Goal: Information Seeking & Learning: Learn about a topic

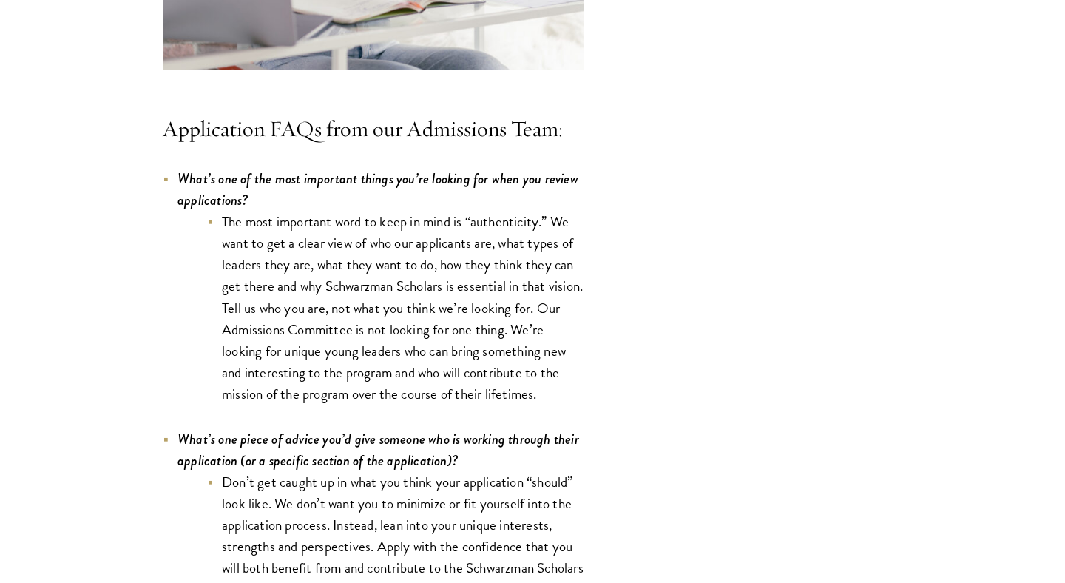
scroll to position [4203, 0]
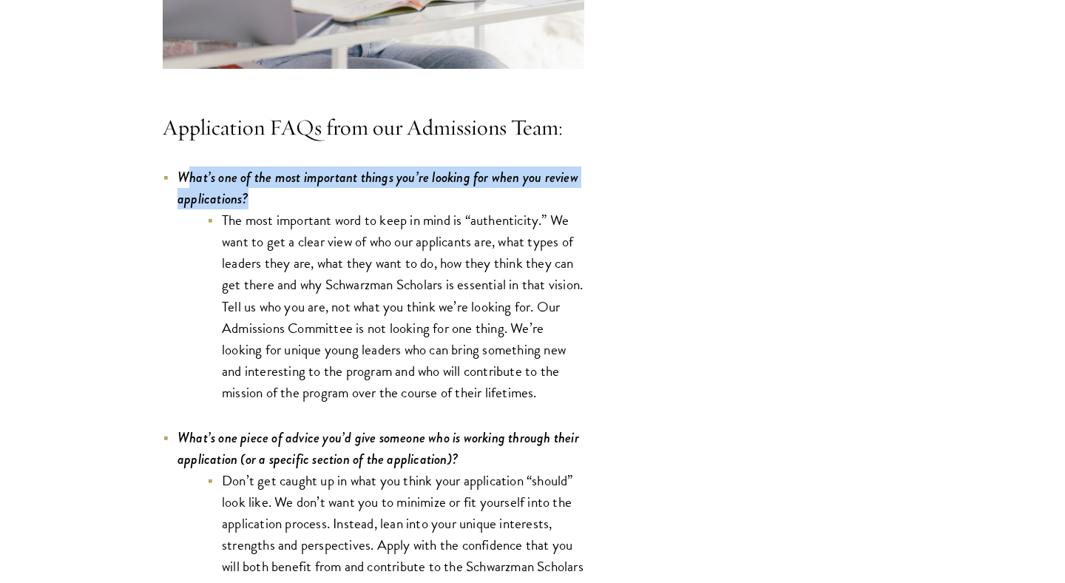
drag, startPoint x: 260, startPoint y: 206, endPoint x: 191, endPoint y: 191, distance: 70.5
click at [191, 191] on li "What’s one of the most important things you’re looking for when you review appl…" at bounding box center [373, 284] width 421 height 237
click at [475, 225] on li "The most important word to keep in mind is “authenticity.” We want to get a cle…" at bounding box center [395, 306] width 377 height 194
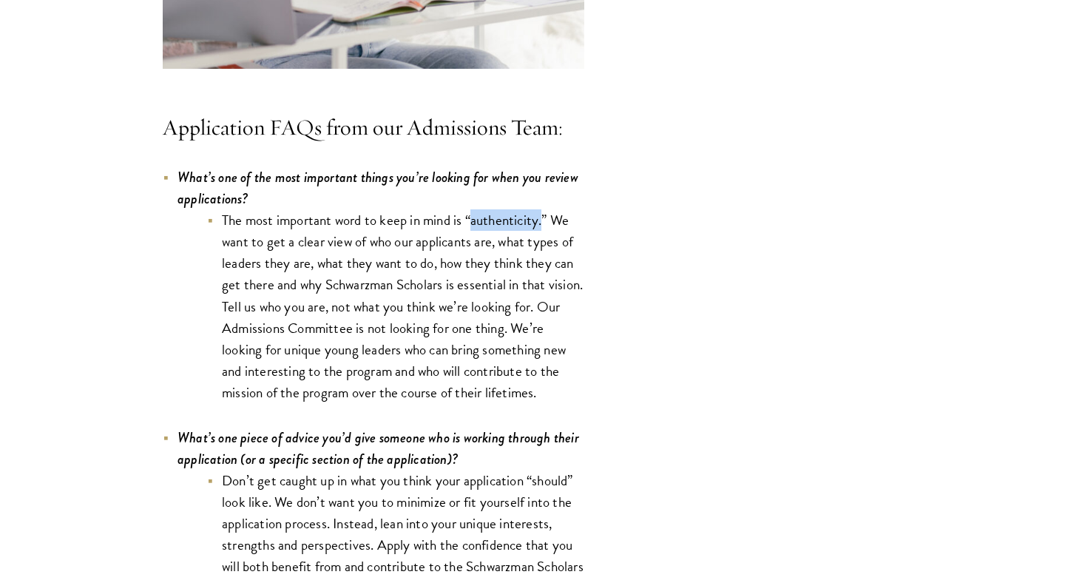
drag, startPoint x: 475, startPoint y: 225, endPoint x: 538, endPoint y: 226, distance: 62.8
click at [538, 226] on li "The most important word to keep in mind is “authenticity.” We want to get a cle…" at bounding box center [395, 306] width 377 height 194
click at [335, 248] on li "The most important word to keep in mind is “authenticity.” We want to get a cle…" at bounding box center [395, 306] width 377 height 194
drag, startPoint x: 335, startPoint y: 248, endPoint x: 510, endPoint y: 242, distance: 175.4
click at [510, 242] on li "The most important word to keep in mind is “authenticity.” We want to get a cle…" at bounding box center [395, 306] width 377 height 194
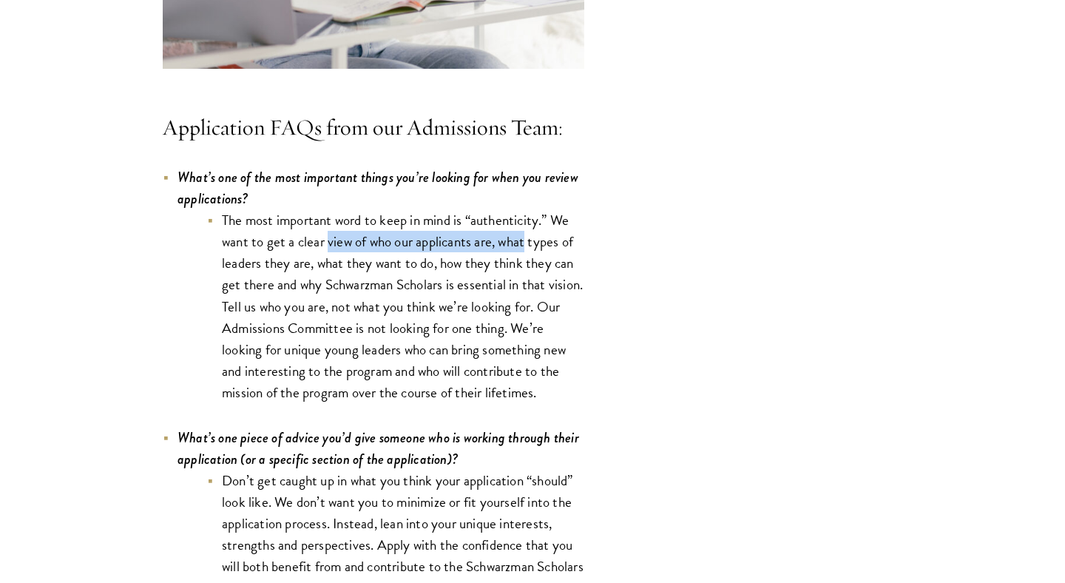
click at [509, 246] on li "The most important word to keep in mind is “authenticity.” We want to get a cle…" at bounding box center [395, 306] width 377 height 194
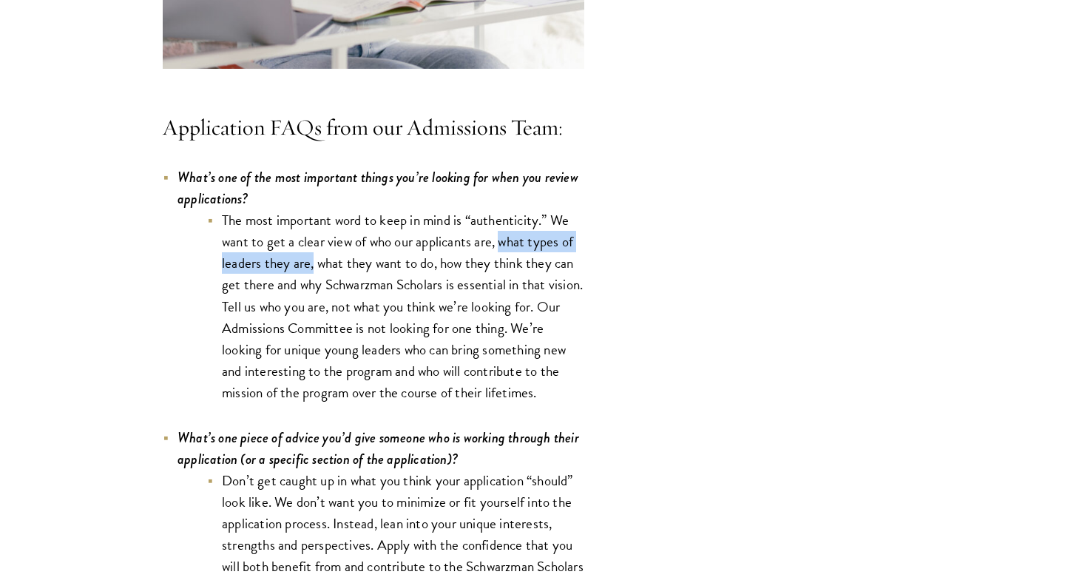
drag, startPoint x: 509, startPoint y: 246, endPoint x: 312, endPoint y: 269, distance: 198.7
click at [312, 269] on li "The most important word to keep in mind is “authenticity.” We want to get a cle…" at bounding box center [395, 306] width 377 height 194
click at [323, 271] on li "The most important word to keep in mind is “authenticity.” We want to get a cle…" at bounding box center [395, 306] width 377 height 194
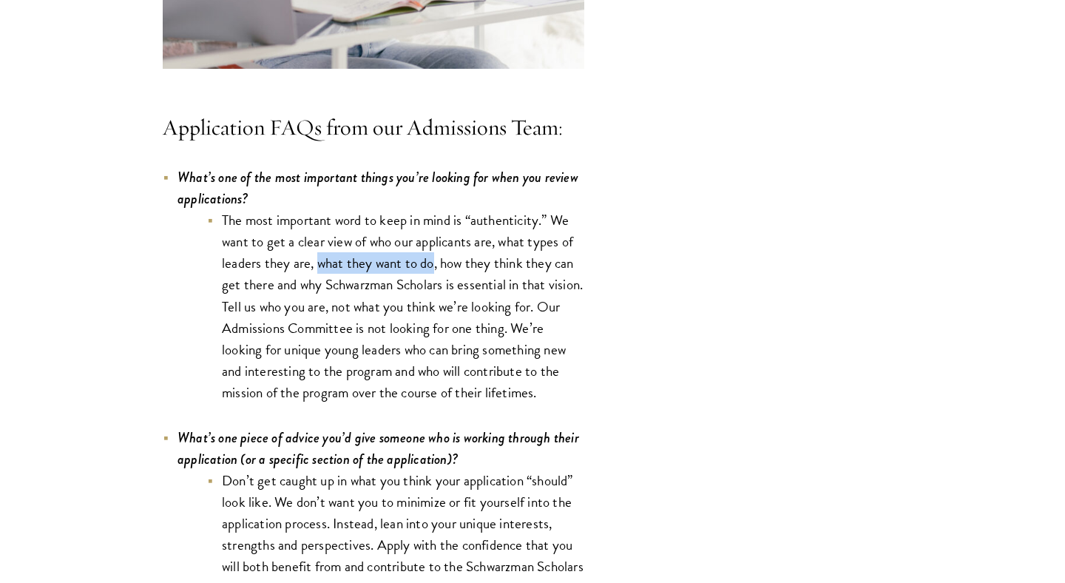
drag, startPoint x: 323, startPoint y: 271, endPoint x: 419, endPoint y: 268, distance: 96.2
click at [419, 268] on li "The most important word to keep in mind is “authenticity.” We want to get a cle…" at bounding box center [395, 306] width 377 height 194
click at [441, 268] on li "The most important word to keep in mind is “authenticity.” We want to get a cle…" at bounding box center [395, 306] width 377 height 194
drag, startPoint x: 441, startPoint y: 268, endPoint x: 495, endPoint y: 269, distance: 54.7
click at [495, 269] on li "The most important word to keep in mind is “authenticity.” We want to get a cle…" at bounding box center [395, 306] width 377 height 194
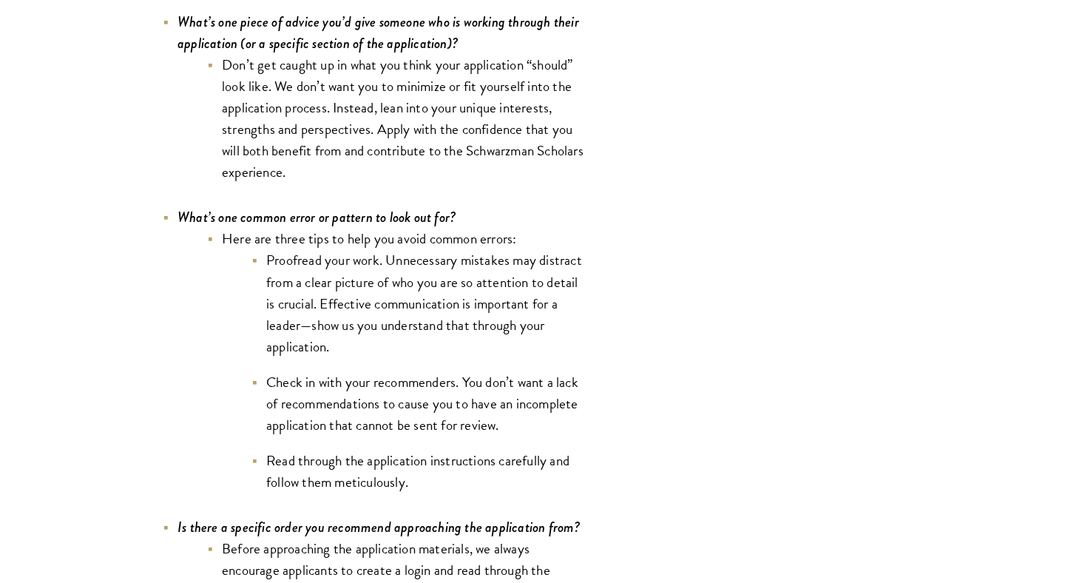
scroll to position [4620, 0]
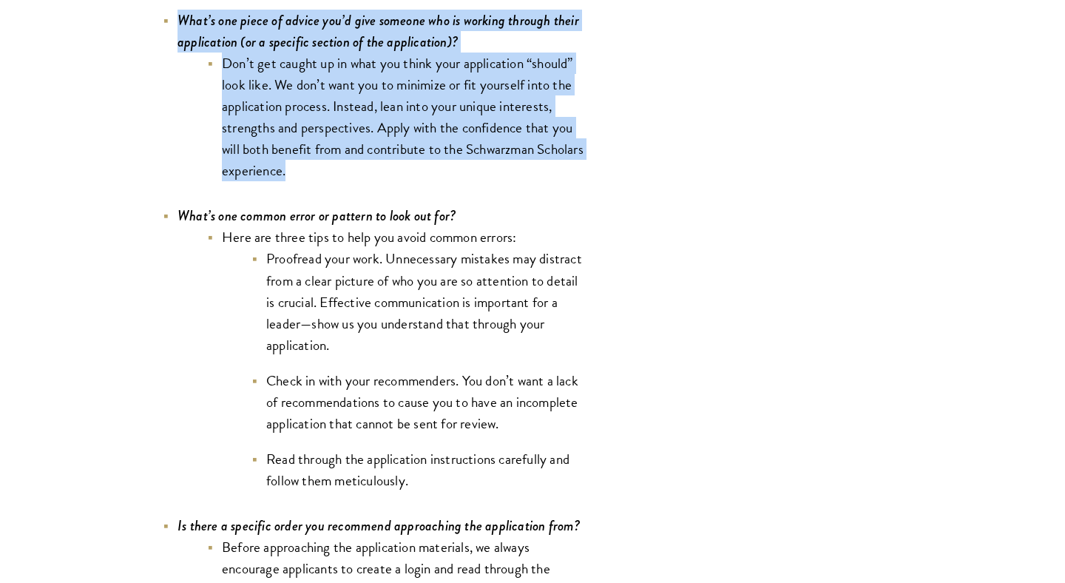
copy div "What’s one piece of advice you’d give someone who is working through their appl…"
drag, startPoint x: 366, startPoint y: 189, endPoint x: 146, endPoint y: 25, distance: 273.7
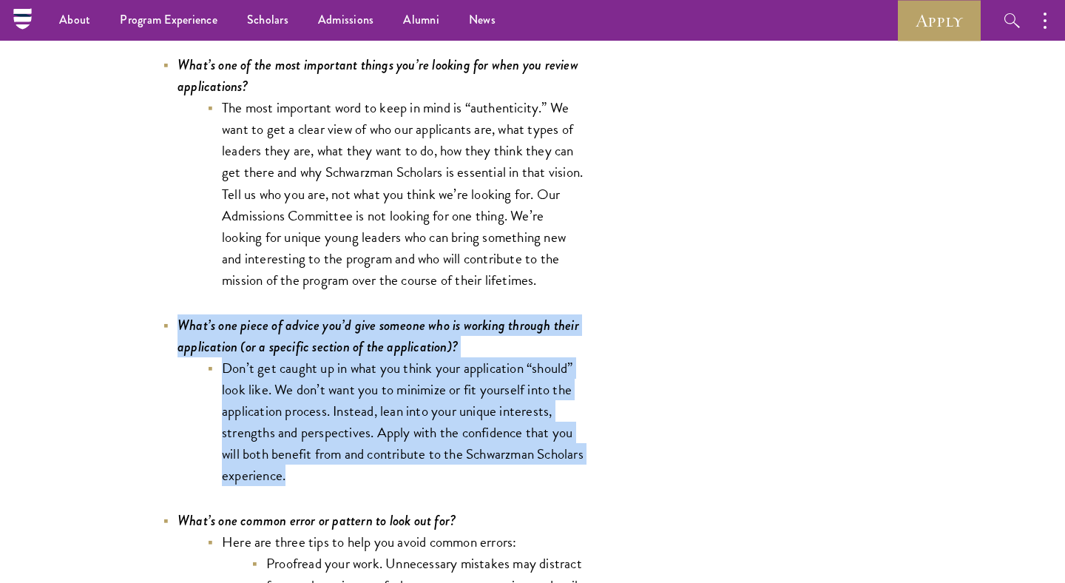
scroll to position [4253, 0]
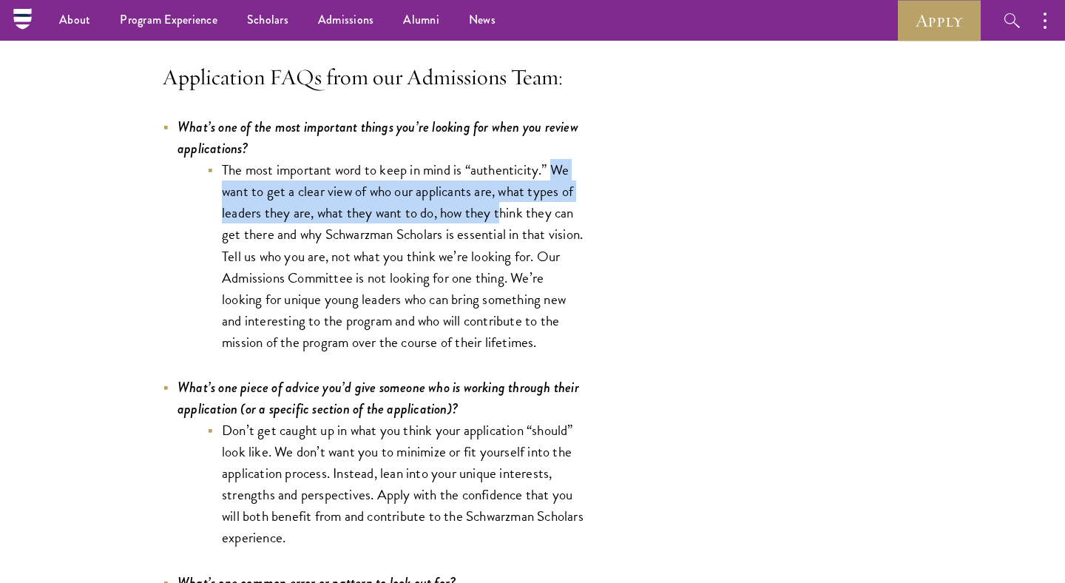
drag, startPoint x: 551, startPoint y: 174, endPoint x: 501, endPoint y: 218, distance: 66.6
click at [501, 218] on li "The most important word to keep in mind is “authenticity.” We want to get a cle…" at bounding box center [395, 256] width 377 height 194
click at [286, 304] on li "The most important word to keep in mind is “authenticity.” We want to get a cle…" at bounding box center [395, 256] width 377 height 194
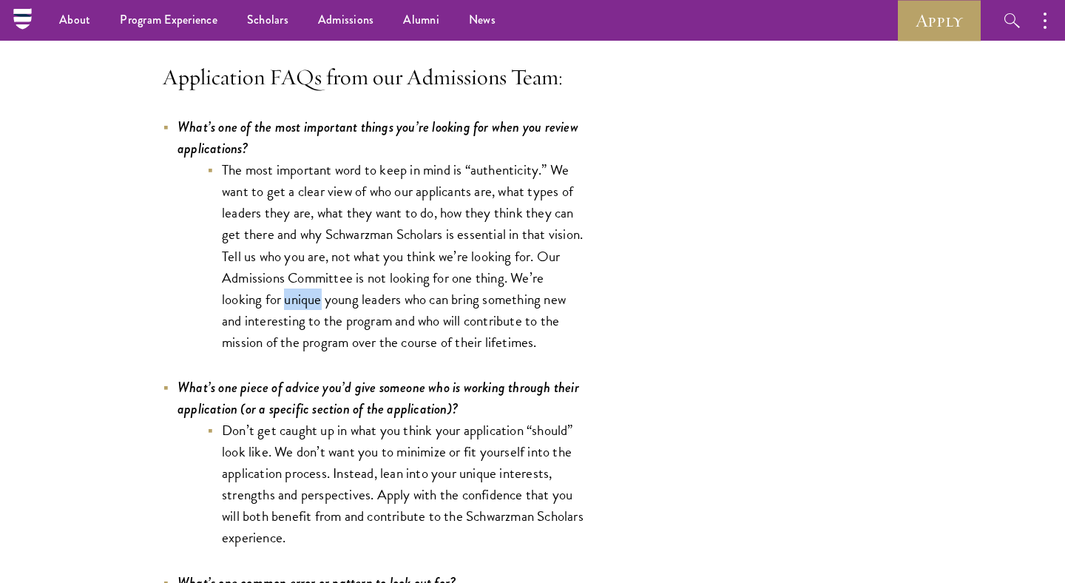
drag, startPoint x: 286, startPoint y: 304, endPoint x: 316, endPoint y: 312, distance: 30.7
click at [316, 312] on li "The most important word to keep in mind is “authenticity.” We want to get a cle…" at bounding box center [395, 256] width 377 height 194
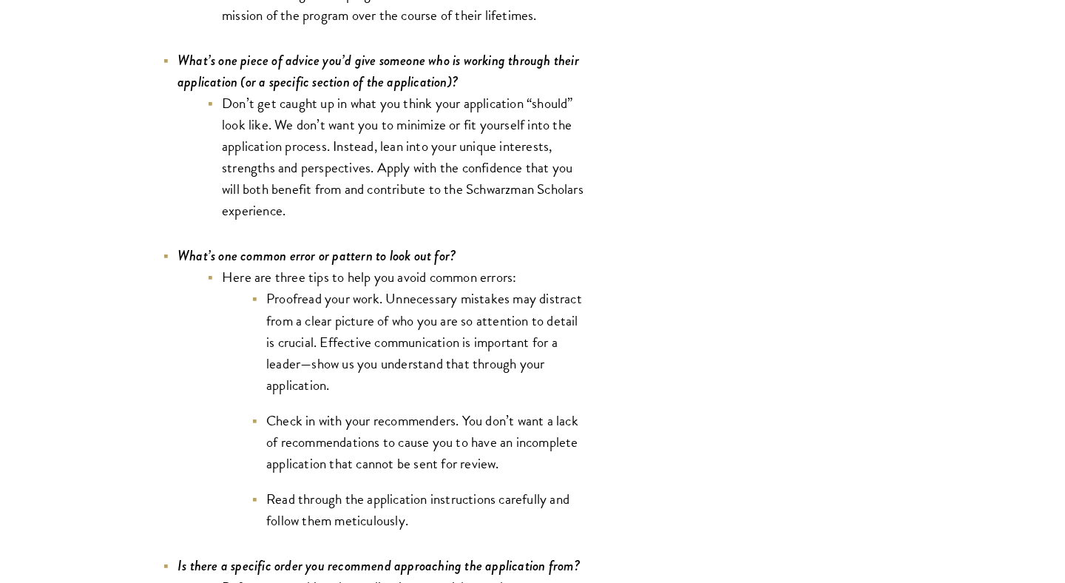
scroll to position [4580, 0]
click at [404, 352] on li "Proofread your work. Unnecessary mistakes may distract from a clear picture of …" at bounding box center [417, 340] width 333 height 107
drag, startPoint x: 404, startPoint y: 352, endPoint x: 447, endPoint y: 341, distance: 43.6
click at [447, 341] on li "Proofread your work. Unnecessary mistakes may distract from a clear picture of …" at bounding box center [417, 340] width 333 height 107
click at [460, 339] on li "Proofread your work. Unnecessary mistakes may distract from a clear picture of …" at bounding box center [417, 340] width 333 height 107
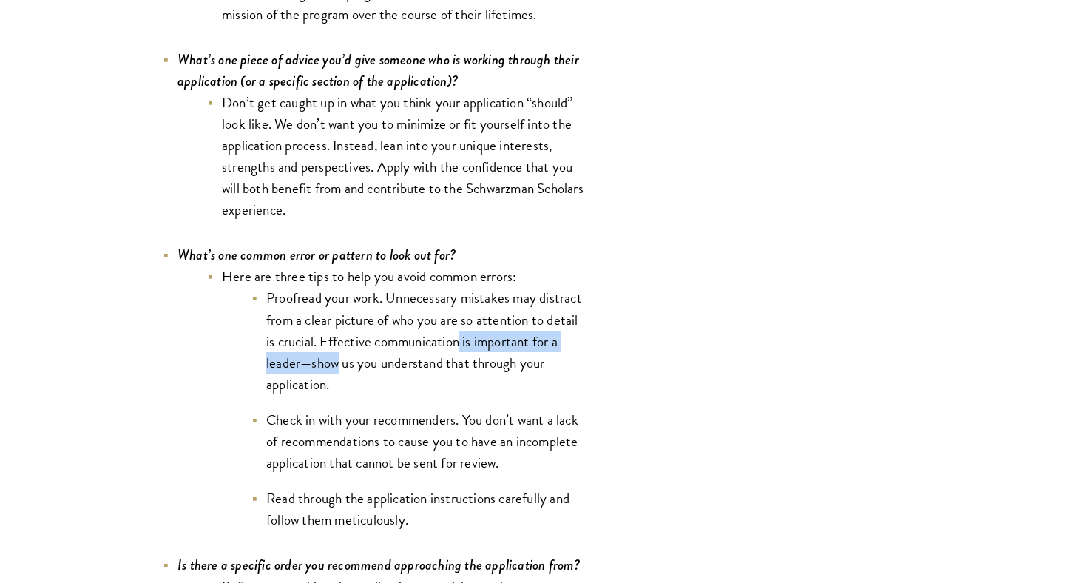
drag, startPoint x: 460, startPoint y: 339, endPoint x: 319, endPoint y: 367, distance: 143.1
click at [319, 367] on li "Proofread your work. Unnecessary mistakes may distract from a clear picture of …" at bounding box center [417, 340] width 333 height 107
click at [337, 367] on li "Proofread your work. Unnecessary mistakes may distract from a clear picture of …" at bounding box center [417, 340] width 333 height 107
drag, startPoint x: 337, startPoint y: 367, endPoint x: 491, endPoint y: 379, distance: 154.3
click at [491, 379] on li "Proofread your work. Unnecessary mistakes may distract from a clear picture of …" at bounding box center [417, 340] width 333 height 107
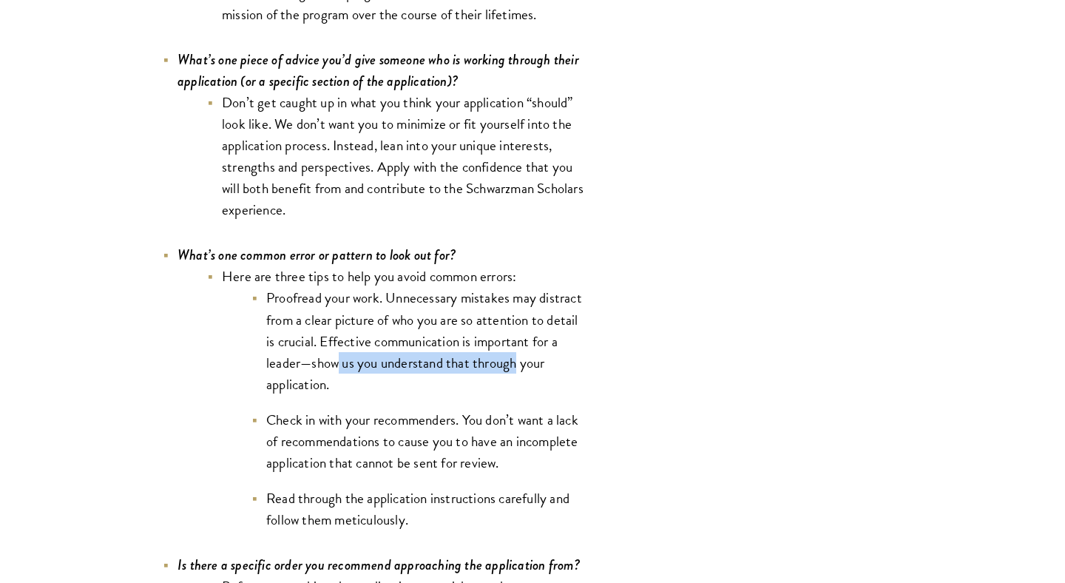
click at [324, 349] on li "Proofread your work. Unnecessary mistakes may distract from a clear picture of …" at bounding box center [417, 340] width 333 height 107
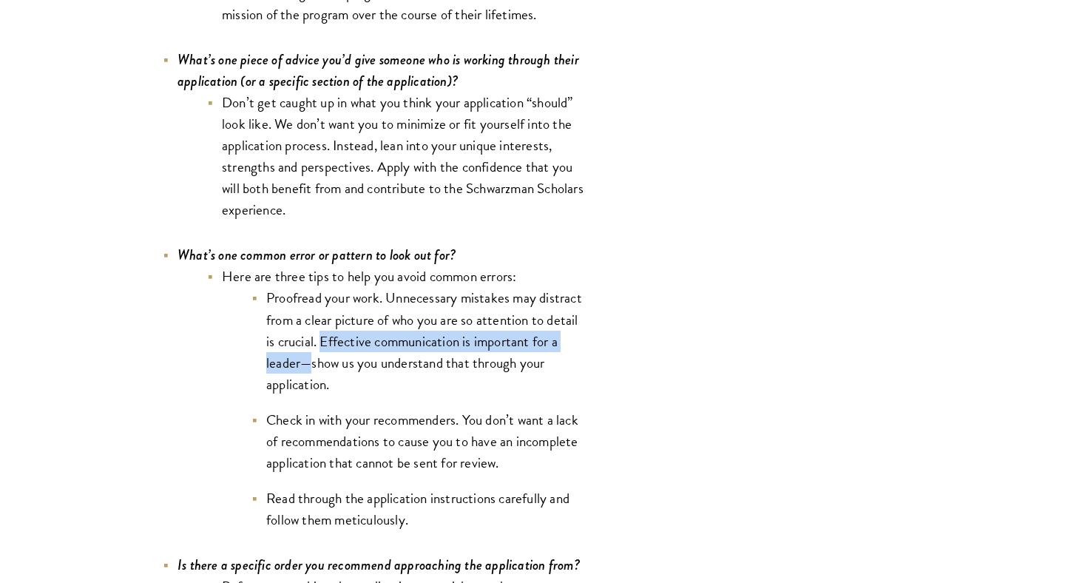
drag, startPoint x: 324, startPoint y: 349, endPoint x: 302, endPoint y: 368, distance: 28.8
click at [302, 368] on li "Proofread your work. Unnecessary mistakes may distract from a clear picture of …" at bounding box center [417, 340] width 333 height 107
drag, startPoint x: 302, startPoint y: 368, endPoint x: 315, endPoint y: 351, distance: 21.1
click at [315, 351] on li "Proofread your work. Unnecessary mistakes may distract from a clear picture of …" at bounding box center [417, 340] width 333 height 107
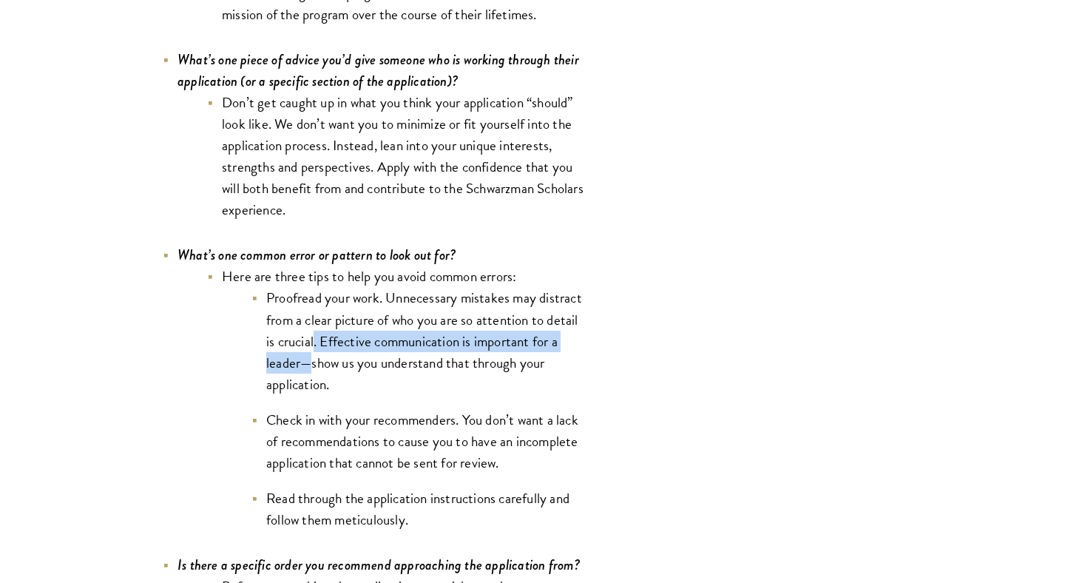
click at [407, 382] on li "Proofread your work. Unnecessary mistakes may distract from a clear picture of …" at bounding box center [417, 340] width 333 height 107
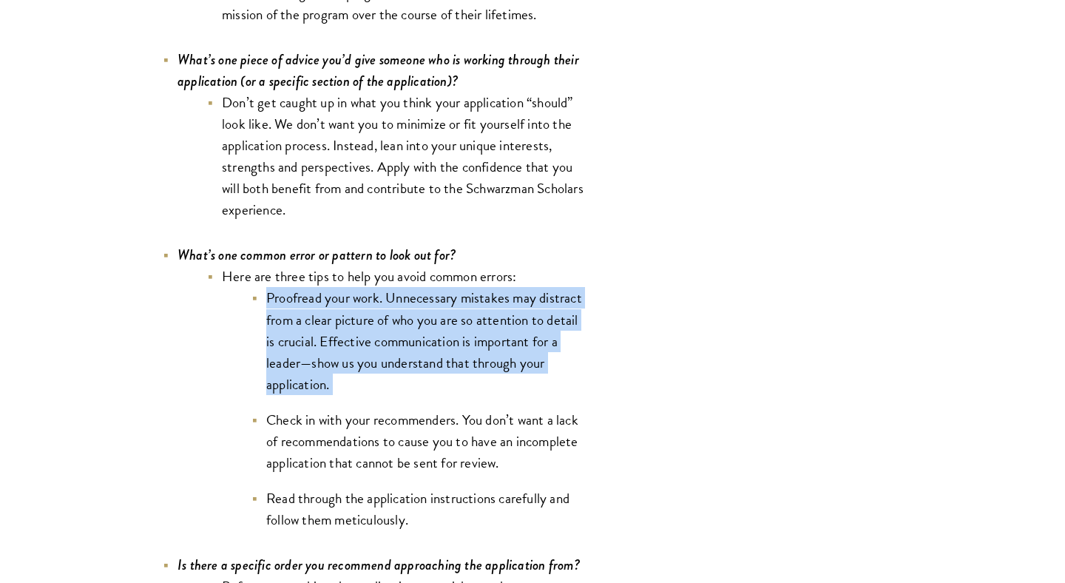
drag, startPoint x: 407, startPoint y: 382, endPoint x: 272, endPoint y: 306, distance: 154.3
click at [272, 306] on li "Proofread your work. Unnecessary mistakes may distract from a clear picture of …" at bounding box center [417, 340] width 333 height 107
copy ul "Proofread your work. Unnecessary mistakes may distract from a clear picture of …"
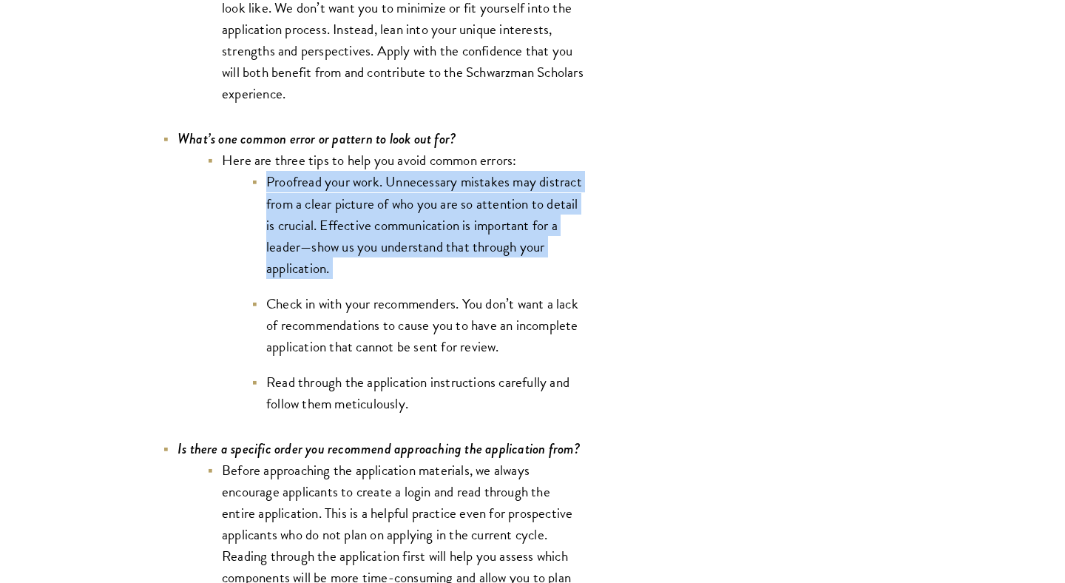
scroll to position [4699, 0]
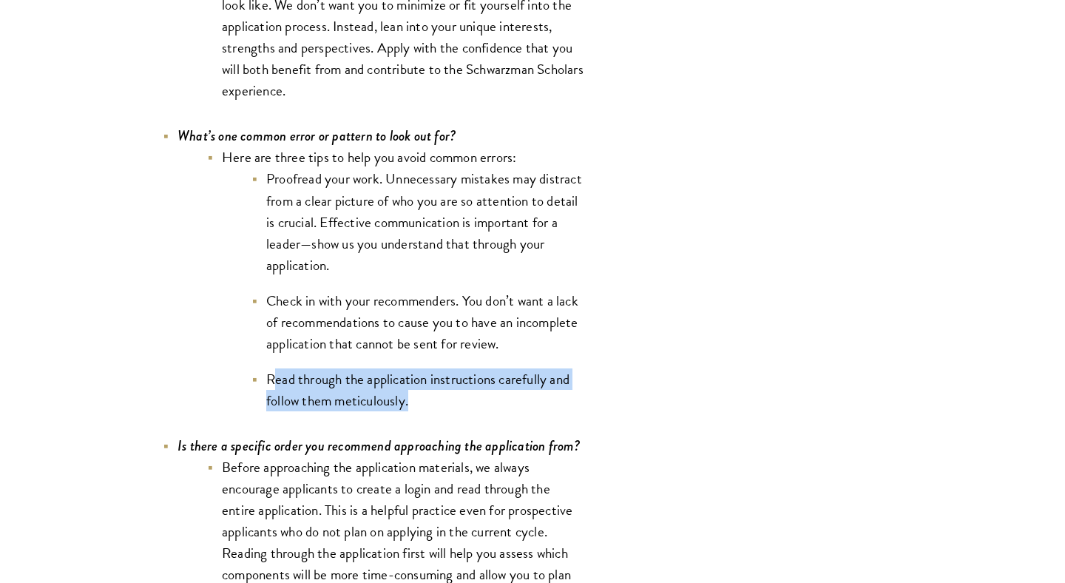
drag, startPoint x: 427, startPoint y: 401, endPoint x: 272, endPoint y: 383, distance: 155.5
click at [272, 383] on li "Read through the application instructions carefully and follow them meticulousl…" at bounding box center [417, 389] width 333 height 43
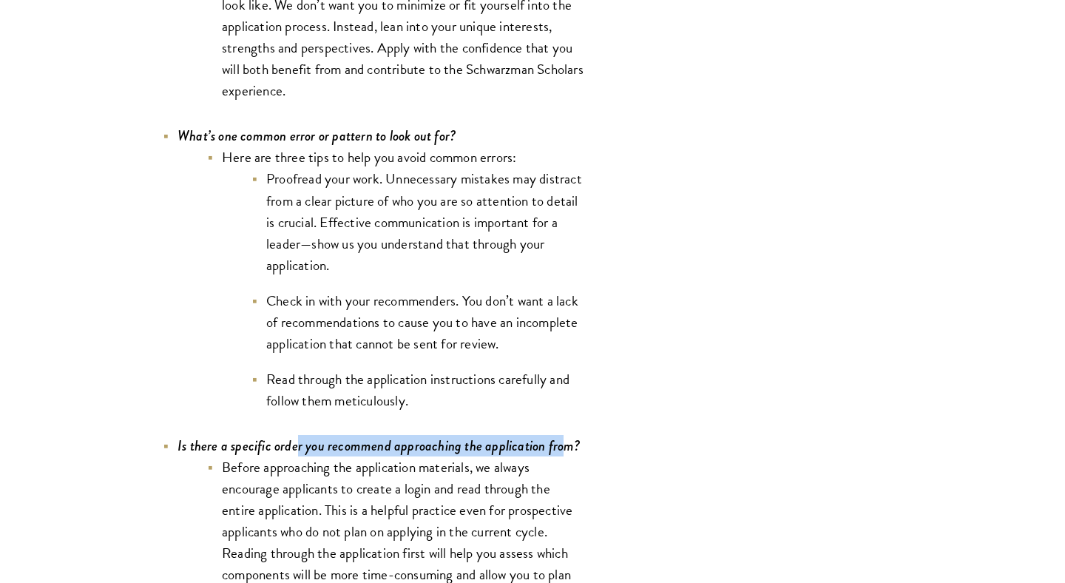
drag, startPoint x: 296, startPoint y: 452, endPoint x: 562, endPoint y: 452, distance: 265.4
click at [562, 452] on icon "Is there a specific order you recommend approaching the application from?" at bounding box center [378, 445] width 403 height 20
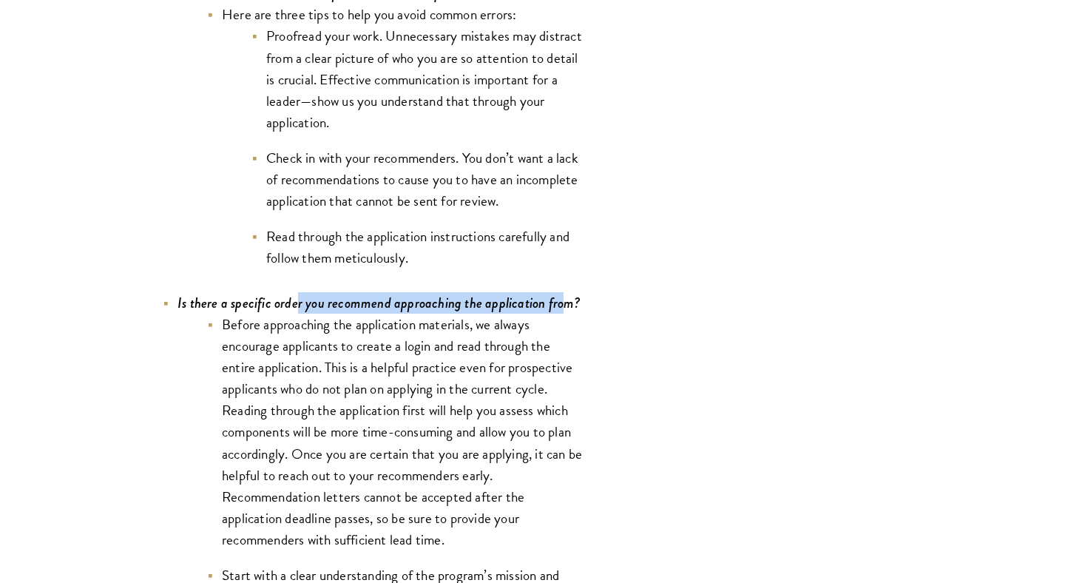
scroll to position [4843, 0]
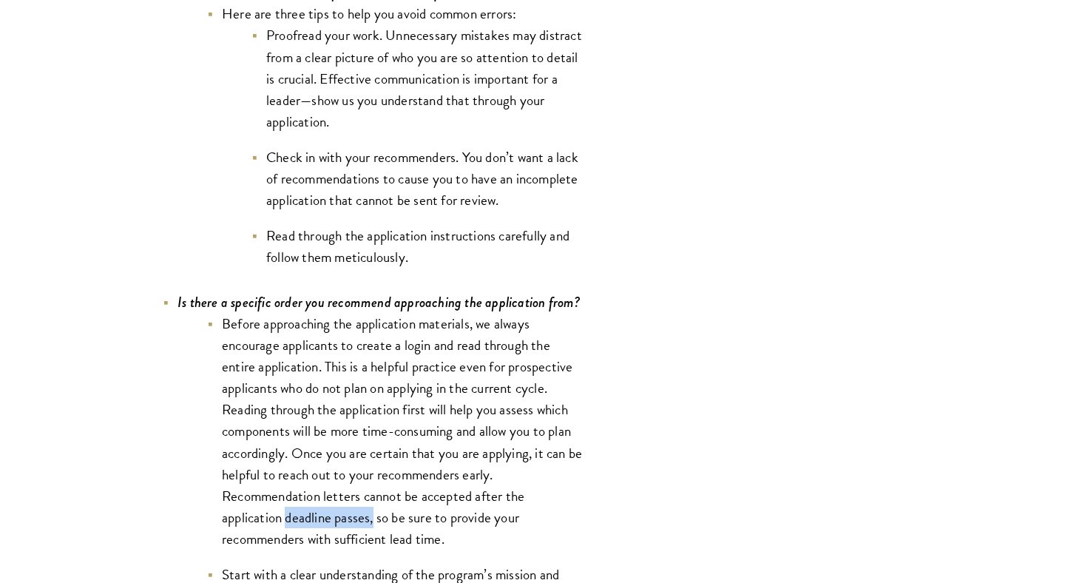
drag, startPoint x: 285, startPoint y: 526, endPoint x: 372, endPoint y: 517, distance: 87.7
click at [372, 517] on li "Before approaching the application materials, we always encourage applicants to…" at bounding box center [395, 431] width 377 height 237
click at [390, 521] on li "Before approaching the application materials, we always encourage applicants to…" at bounding box center [395, 431] width 377 height 237
drag, startPoint x: 390, startPoint y: 521, endPoint x: 469, endPoint y: 535, distance: 81.0
click at [469, 535] on li "Before approaching the application materials, we always encourage applicants to…" at bounding box center [395, 431] width 377 height 237
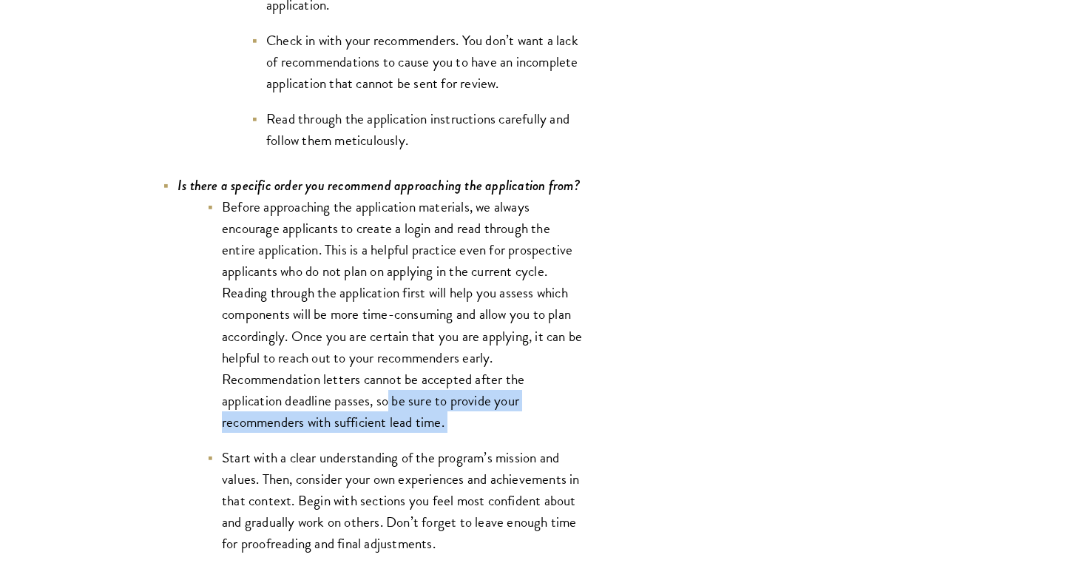
scroll to position [4960, 0]
click at [229, 467] on li "Start with a clear understanding of the program’s mission and values. Then, con…" at bounding box center [395, 499] width 377 height 107
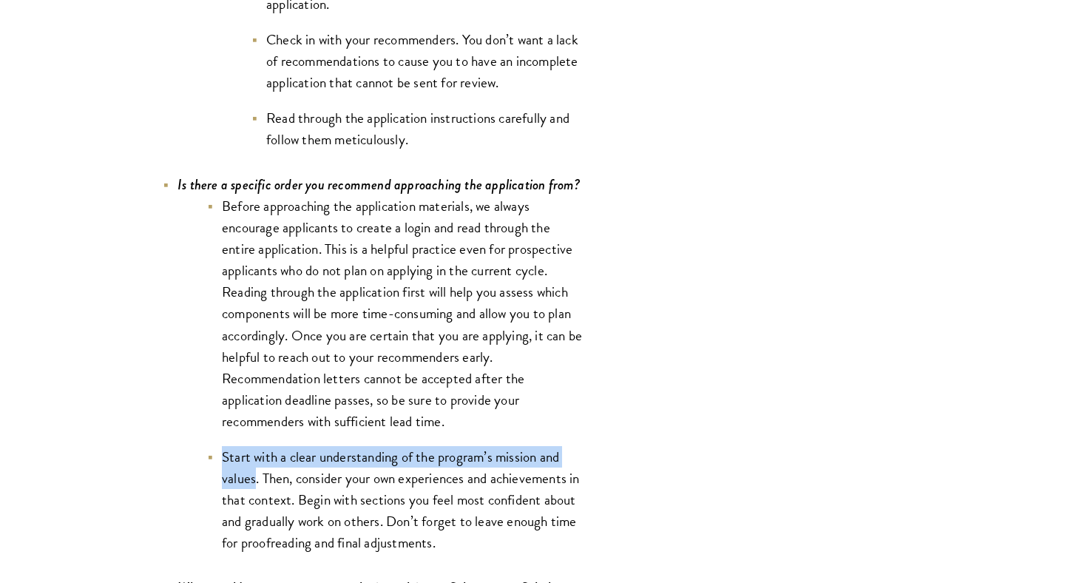
drag, startPoint x: 229, startPoint y: 467, endPoint x: 251, endPoint y: 492, distance: 33.0
click at [251, 492] on li "Start with a clear understanding of the program’s mission and values. Then, con…" at bounding box center [395, 499] width 377 height 107
click at [274, 485] on li "Start with a clear understanding of the program’s mission and values. Then, con…" at bounding box center [395, 499] width 377 height 107
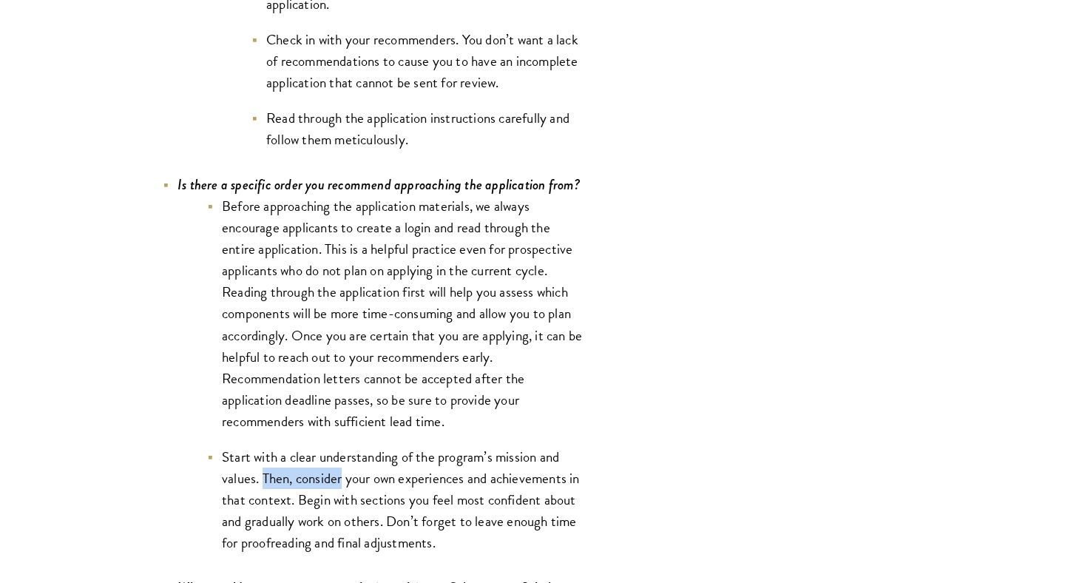
drag, startPoint x: 274, startPoint y: 485, endPoint x: 311, endPoint y: 485, distance: 37.7
click at [311, 485] on li "Start with a clear understanding of the program’s mission and values. Then, con…" at bounding box center [395, 499] width 377 height 107
click at [333, 485] on li "Start with a clear understanding of the program’s mission and values. Then, con…" at bounding box center [395, 499] width 377 height 107
drag, startPoint x: 333, startPoint y: 485, endPoint x: 438, endPoint y: 485, distance: 105.0
click at [438, 485] on li "Start with a clear understanding of the program’s mission and values. Then, con…" at bounding box center [395, 499] width 377 height 107
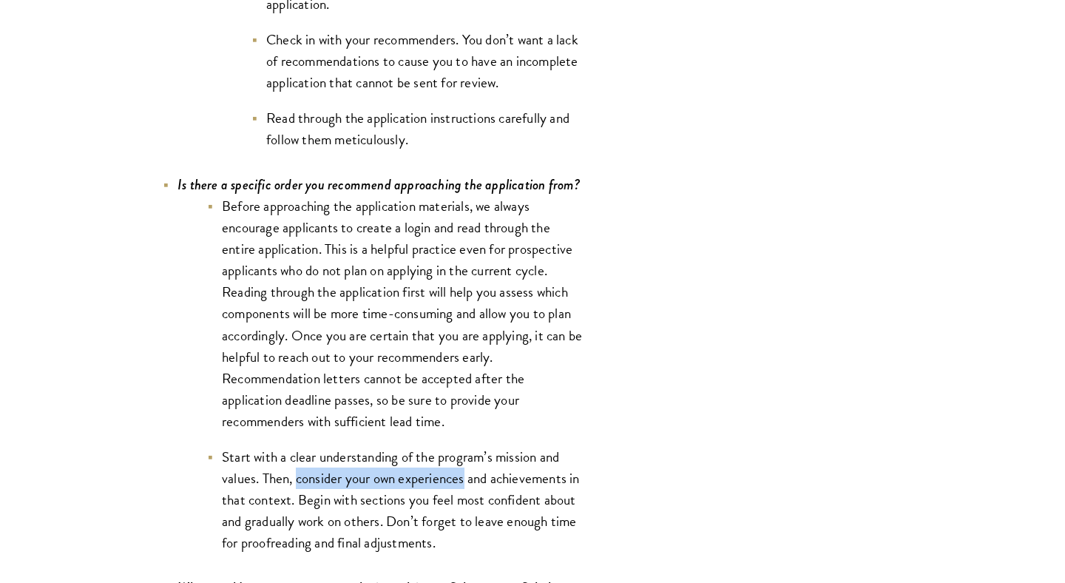
click at [506, 488] on li "Start with a clear understanding of the program’s mission and values. Then, con…" at bounding box center [395, 499] width 377 height 107
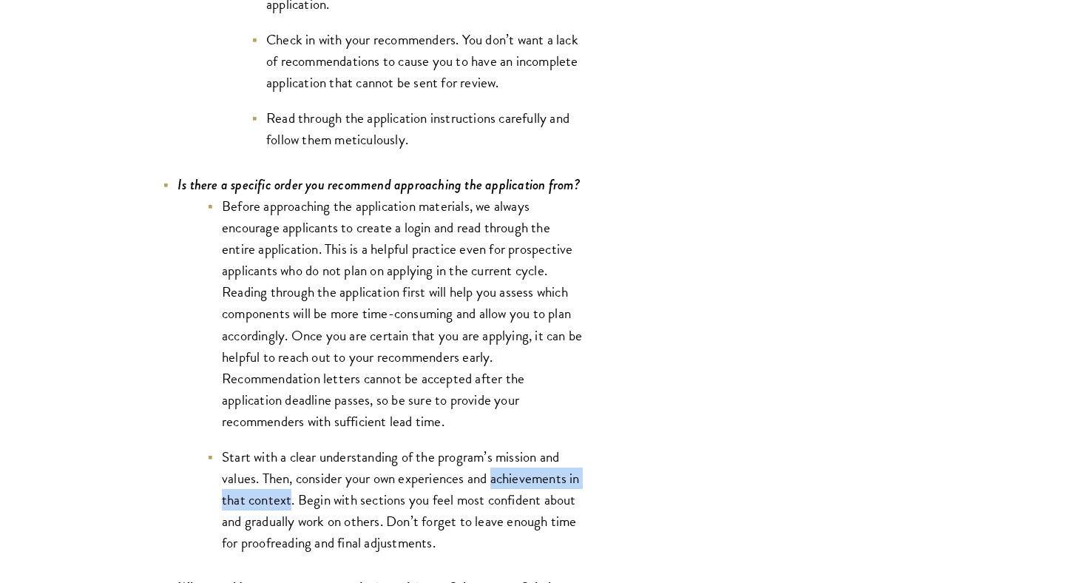
drag, startPoint x: 506, startPoint y: 488, endPoint x: 288, endPoint y: 503, distance: 217.9
click at [288, 503] on li "Start with a clear understanding of the program’s mission and values. Then, con…" at bounding box center [395, 499] width 377 height 107
click at [299, 506] on li "Start with a clear understanding of the program’s mission and values. Then, con…" at bounding box center [395, 499] width 377 height 107
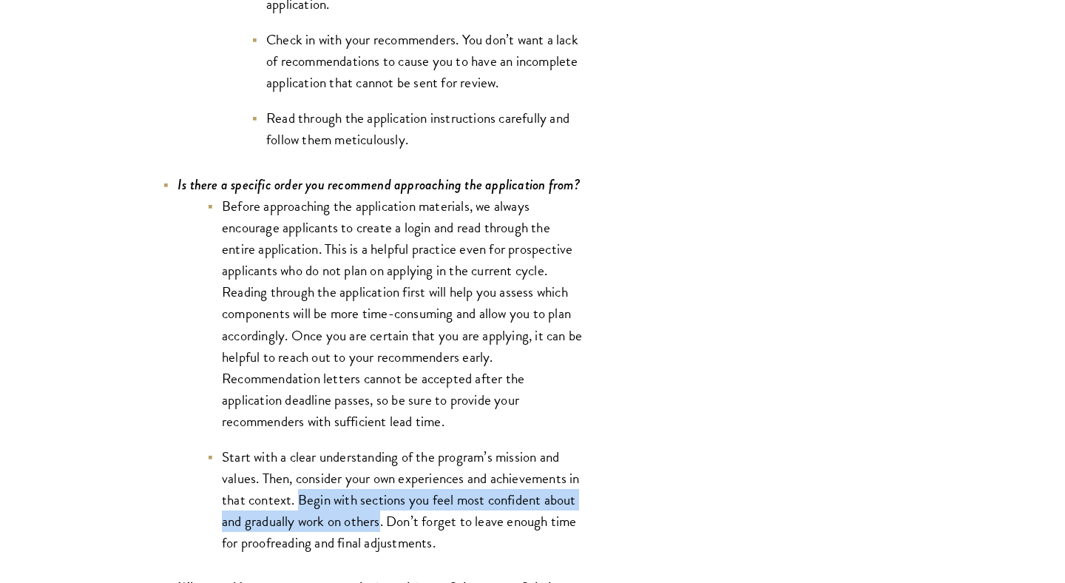
drag, startPoint x: 299, startPoint y: 506, endPoint x: 370, endPoint y: 523, distance: 72.3
click at [370, 523] on li "Start with a clear understanding of the program’s mission and values. Then, con…" at bounding box center [395, 499] width 377 height 107
click at [392, 526] on li "Start with a clear understanding of the program’s mission and values. Then, con…" at bounding box center [395, 499] width 377 height 107
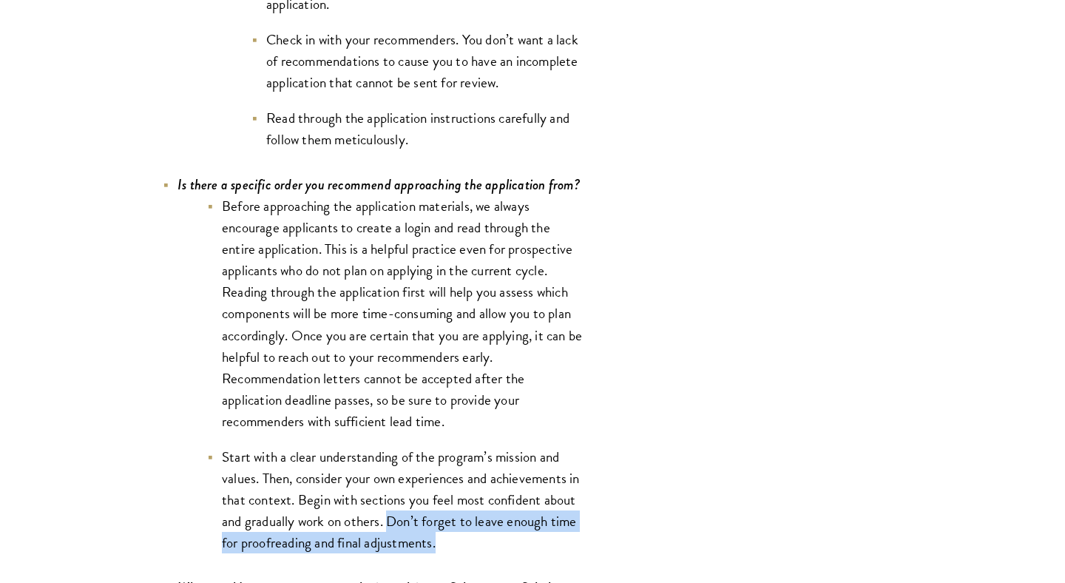
drag, startPoint x: 392, startPoint y: 526, endPoint x: 484, endPoint y: 544, distance: 94.3
click at [484, 544] on li "Start with a clear understanding of the program’s mission and values. Then, con…" at bounding box center [395, 499] width 377 height 107
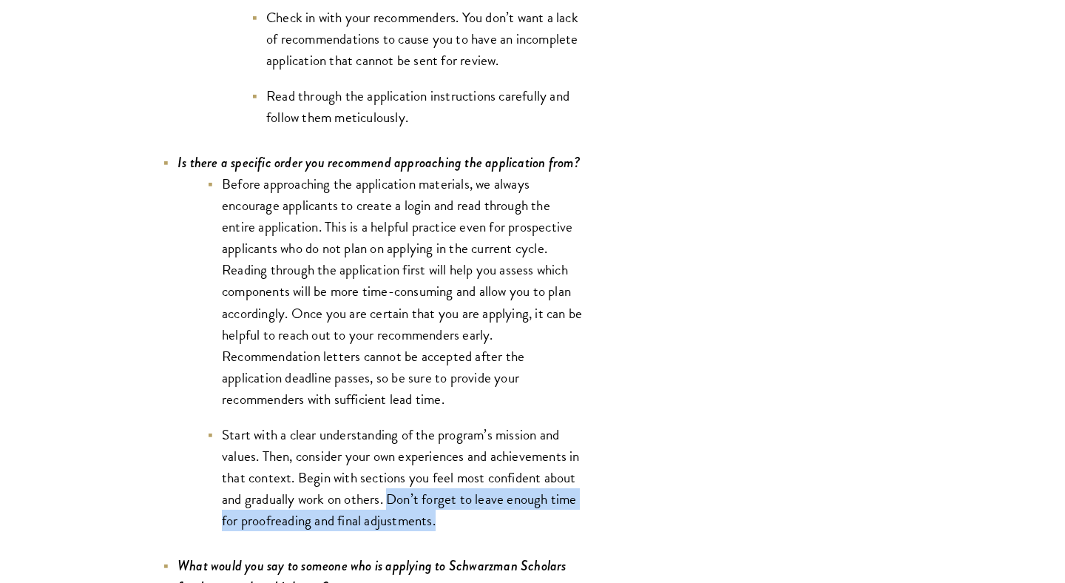
scroll to position [5113, 0]
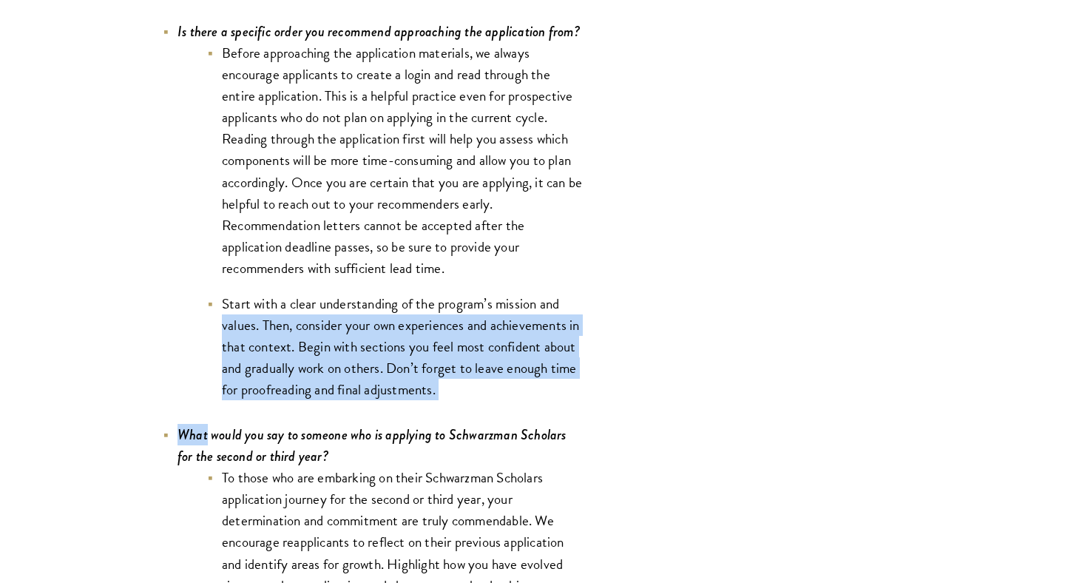
drag, startPoint x: 441, startPoint y: 409, endPoint x: 234, endPoint y: 328, distance: 221.5
click at [266, 443] on icon "What would you say to someone who is applying to Schwarzman Scholars for the se…" at bounding box center [371, 444] width 389 height 41
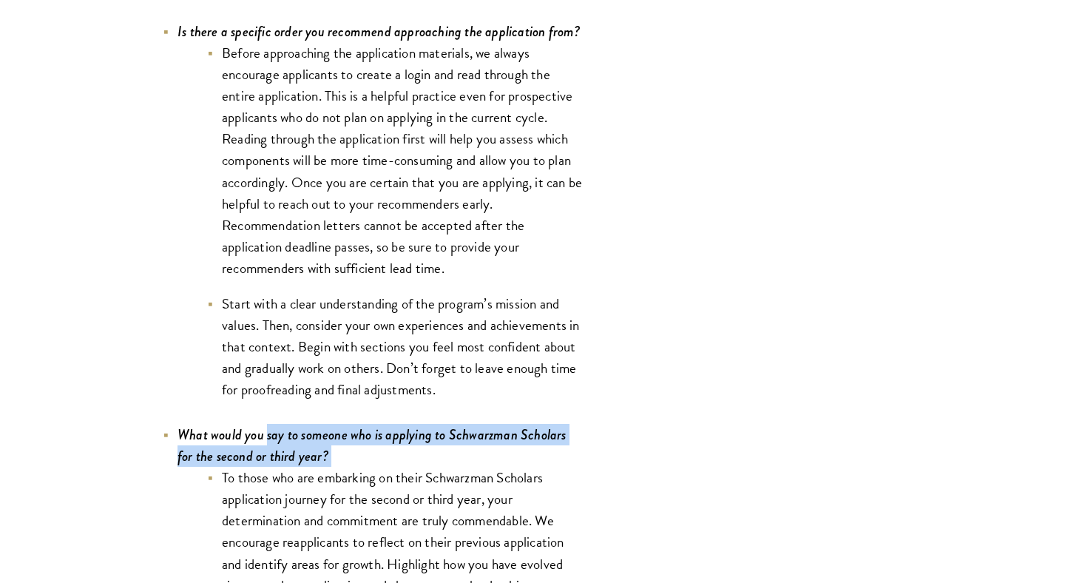
drag, startPoint x: 266, startPoint y: 443, endPoint x: 331, endPoint y: 461, distance: 67.4
drag, startPoint x: 343, startPoint y: 465, endPoint x: 184, endPoint y: 450, distance: 159.6
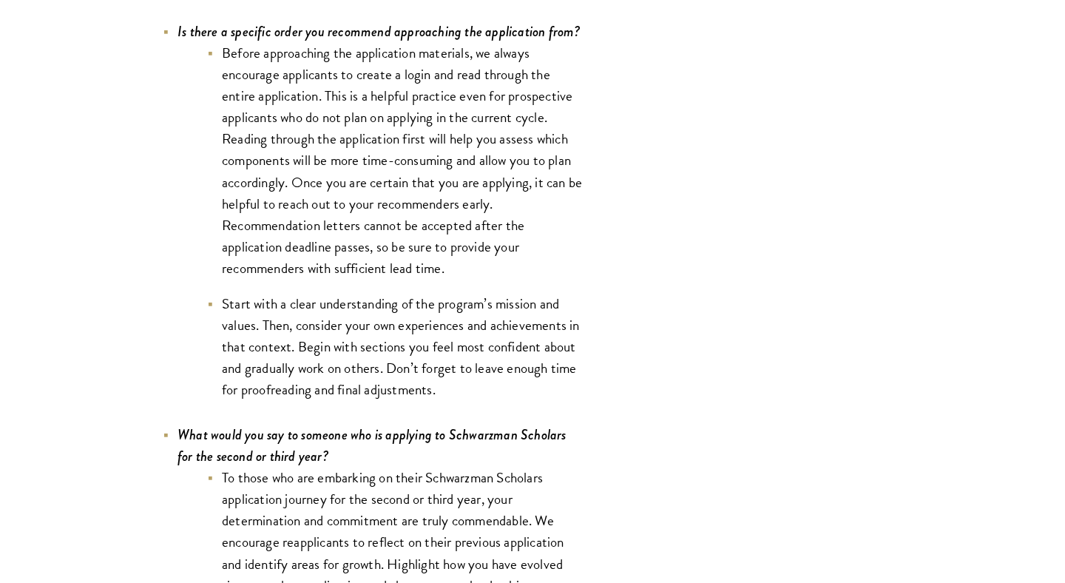
click at [270, 484] on li "To those who are embarking on their Schwarzman Scholars application journey for…" at bounding box center [395, 585] width 377 height 237
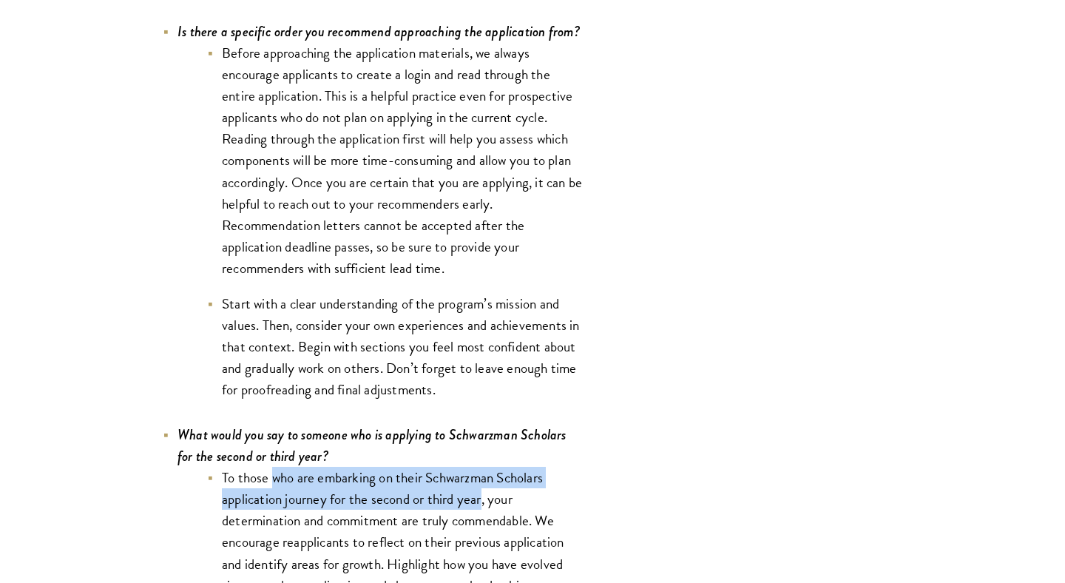
drag, startPoint x: 270, startPoint y: 484, endPoint x: 463, endPoint y: 515, distance: 195.3
click at [463, 515] on li "To those who are embarking on their Schwarzman Scholars application journey for…" at bounding box center [395, 585] width 377 height 237
click at [473, 515] on li "To those who are embarking on their Schwarzman Scholars application journey for…" at bounding box center [395, 585] width 377 height 237
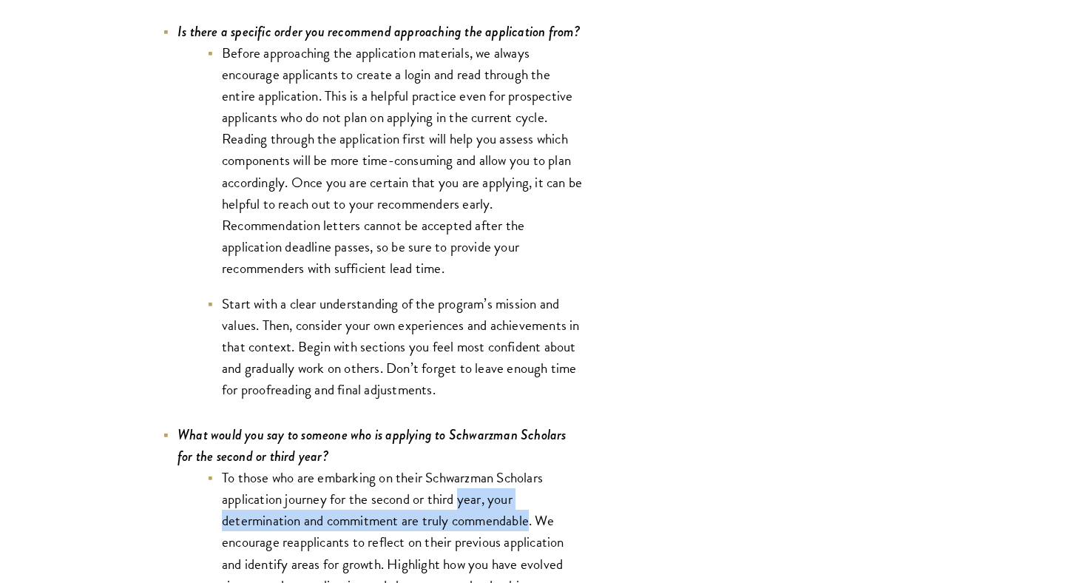
drag, startPoint x: 473, startPoint y: 515, endPoint x: 495, endPoint y: 533, distance: 28.3
click at [495, 533] on li "To those who are embarking on their Schwarzman Scholars application journey for…" at bounding box center [395, 585] width 377 height 237
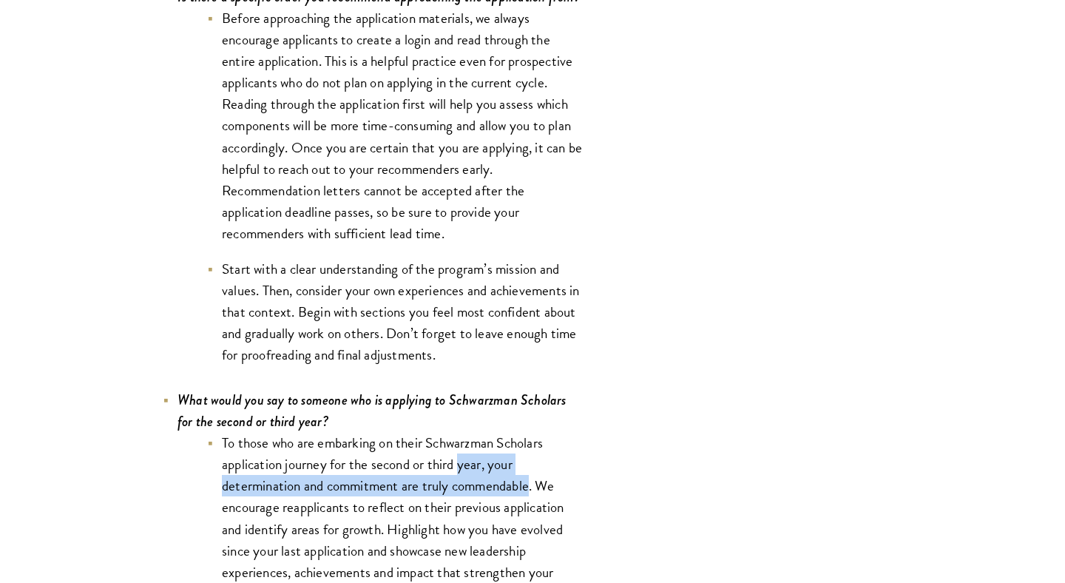
scroll to position [5152, 0]
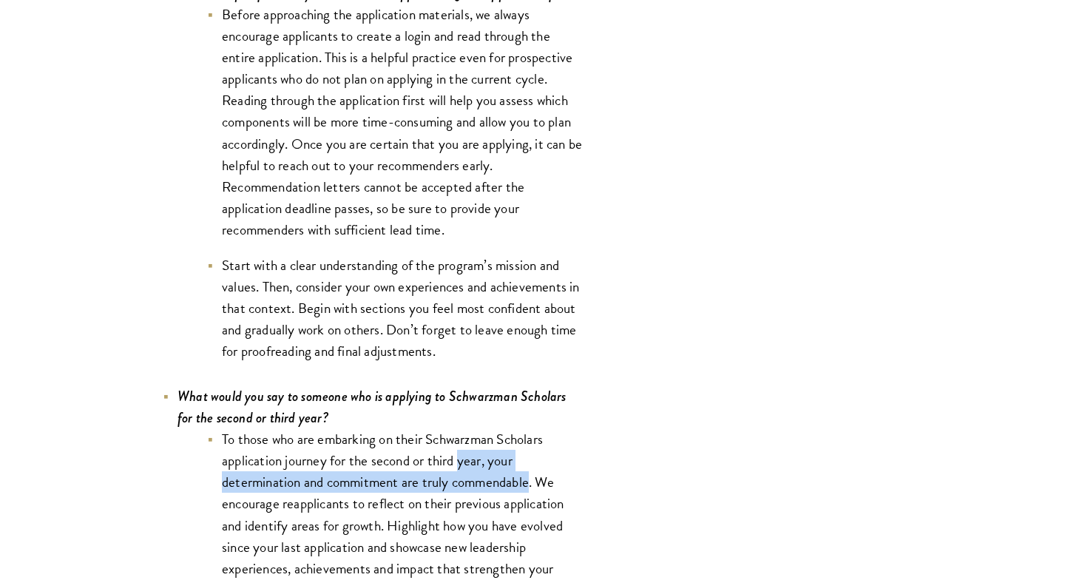
click at [381, 510] on li "To those who are embarking on their Schwarzman Scholars application journey for…" at bounding box center [395, 546] width 377 height 237
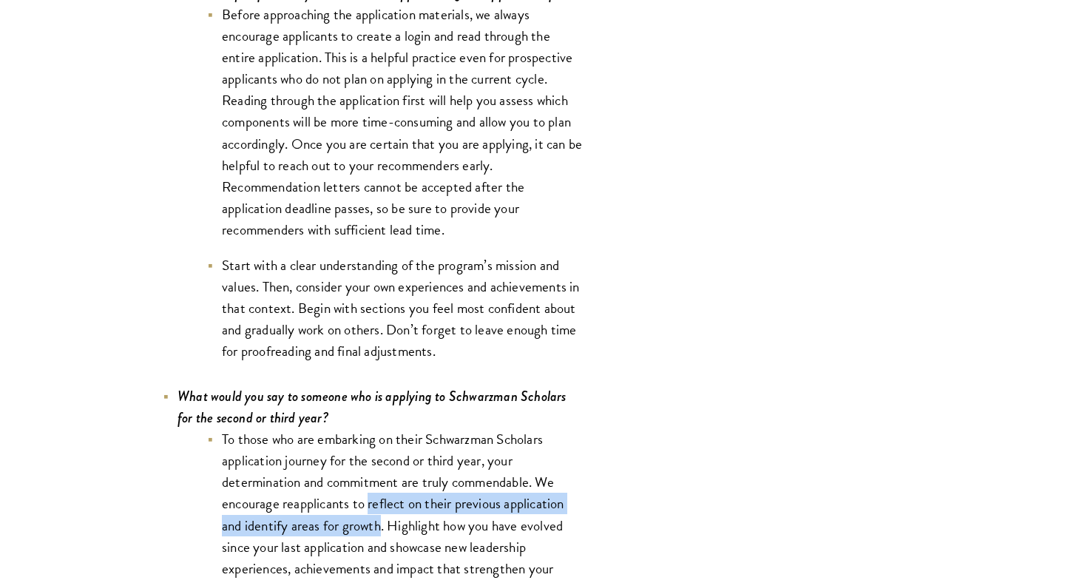
drag, startPoint x: 381, startPoint y: 510, endPoint x: 353, endPoint y: 535, distance: 37.7
click at [353, 535] on li "To those who are embarking on their Schwarzman Scholars application journey for…" at bounding box center [395, 546] width 377 height 237
click at [397, 528] on li "To those who are embarking on their Schwarzman Scholars application journey for…" at bounding box center [395, 546] width 377 height 237
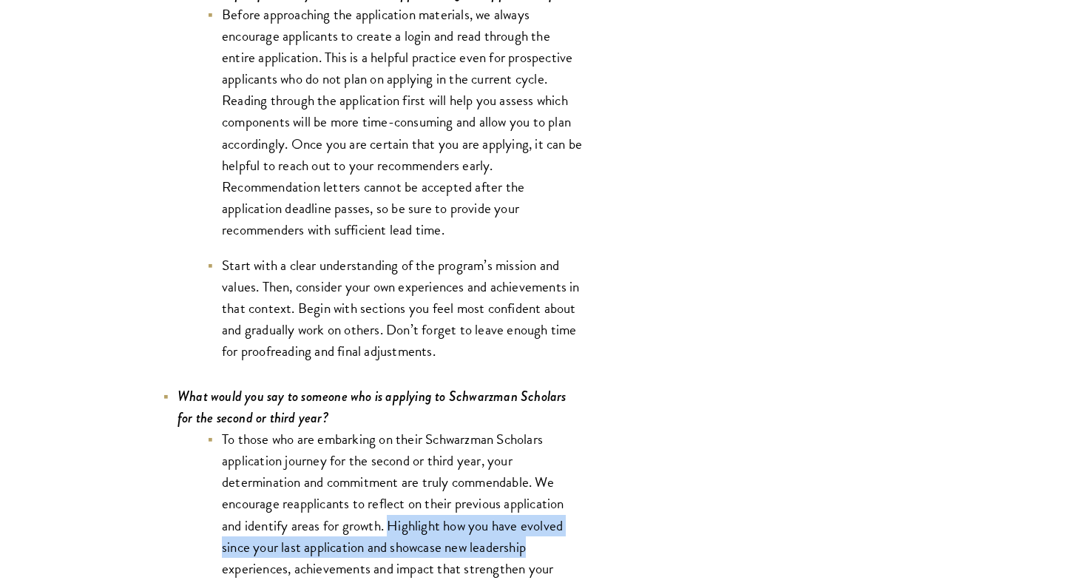
drag, startPoint x: 397, startPoint y: 528, endPoint x: 489, endPoint y: 554, distance: 96.0
click at [489, 554] on li "To those who are embarking on their Schwarzman Scholars application journey for…" at bounding box center [395, 546] width 377 height 237
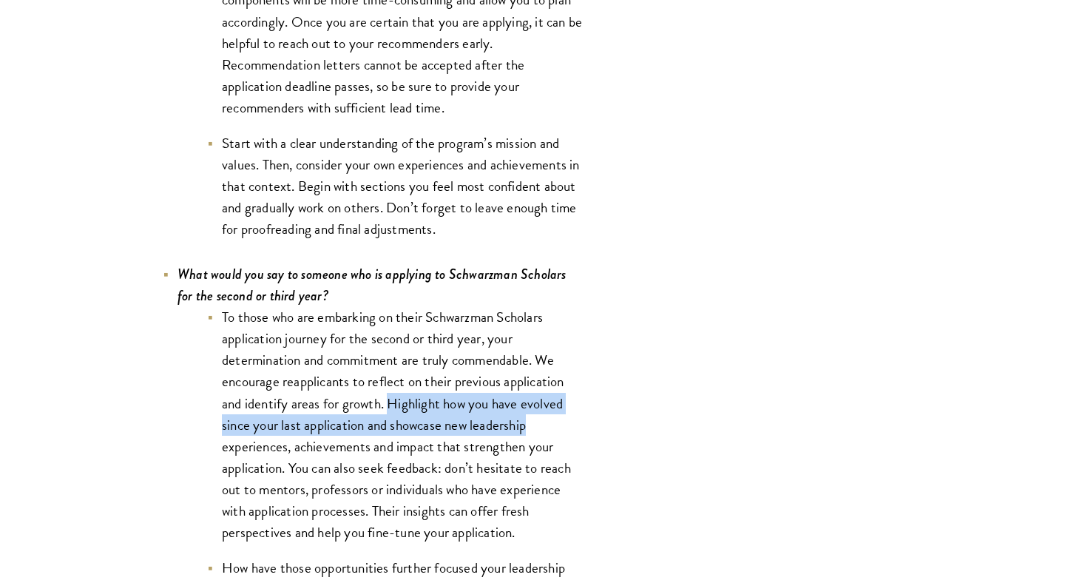
scroll to position [5275, 0]
click at [304, 454] on li "To those who are embarking on their Schwarzman Scholars application journey for…" at bounding box center [395, 423] width 377 height 237
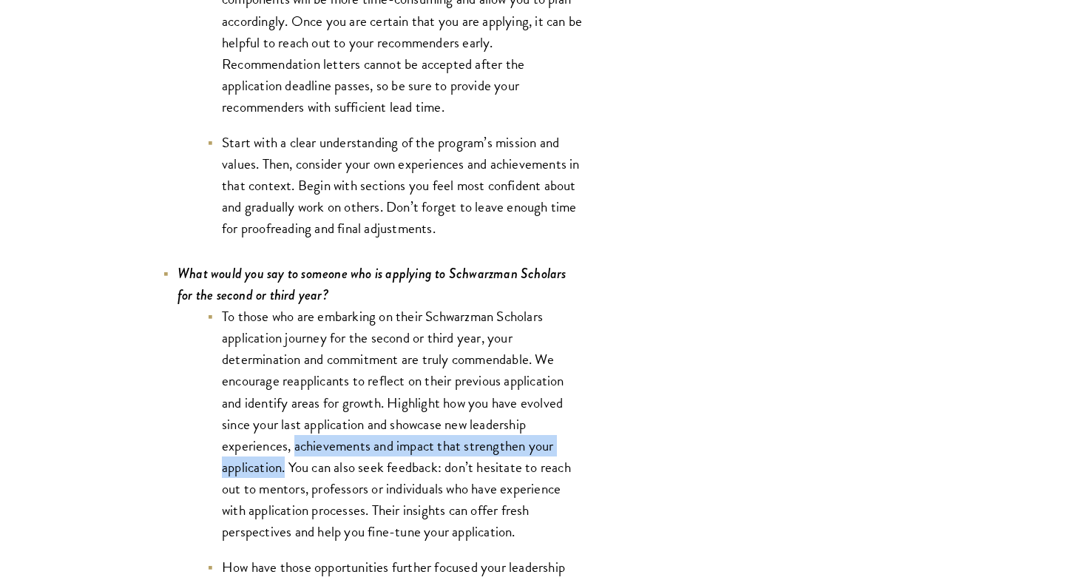
drag, startPoint x: 304, startPoint y: 454, endPoint x: 283, endPoint y: 471, distance: 26.8
click at [283, 471] on li "To those who are embarking on their Schwarzman Scholars application journey for…" at bounding box center [395, 423] width 377 height 237
click at [301, 472] on li "To those who are embarking on their Schwarzman Scholars application journey for…" at bounding box center [395, 423] width 377 height 237
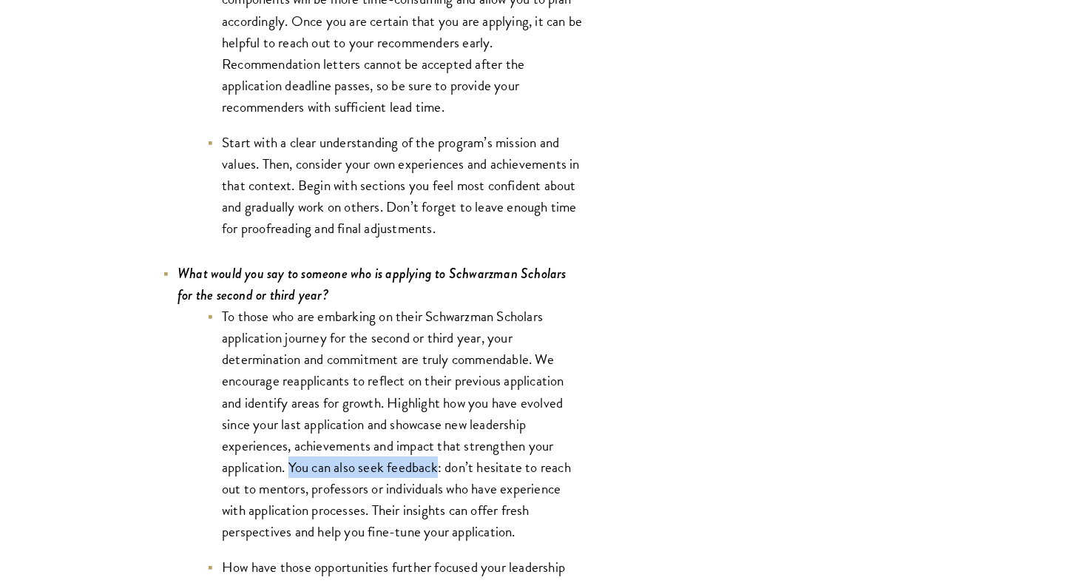
drag, startPoint x: 301, startPoint y: 472, endPoint x: 409, endPoint y: 480, distance: 108.3
click at [409, 480] on li "To those who are embarking on their Schwarzman Scholars application journey for…" at bounding box center [395, 423] width 377 height 237
click at [456, 475] on li "To those who are embarking on their Schwarzman Scholars application journey for…" at bounding box center [395, 423] width 377 height 237
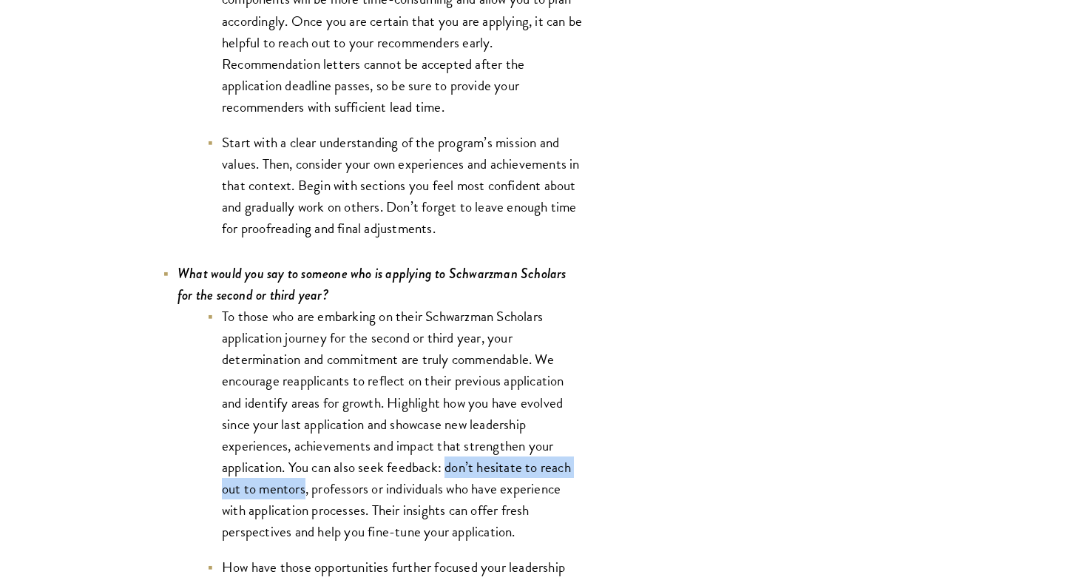
drag, startPoint x: 456, startPoint y: 475, endPoint x: 288, endPoint y: 491, distance: 169.4
click at [288, 491] on li "To those who are embarking on their Schwarzman Scholars application journey for…" at bounding box center [395, 423] width 377 height 237
click at [324, 500] on li "To those who are embarking on their Schwarzman Scholars application journey for…" at bounding box center [395, 423] width 377 height 237
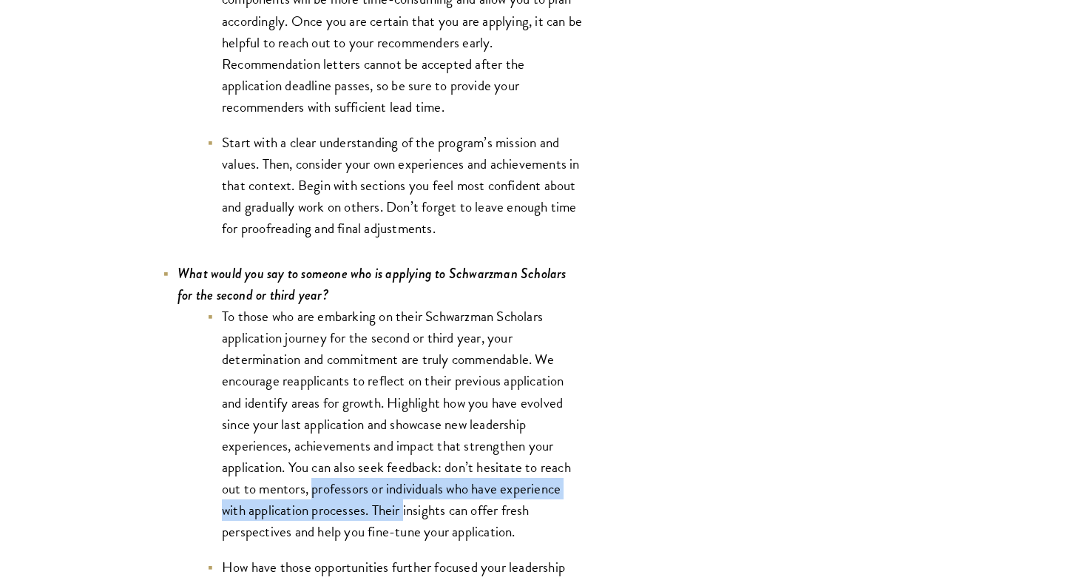
drag, startPoint x: 324, startPoint y: 500, endPoint x: 402, endPoint y: 515, distance: 79.9
click at [402, 515] on li "To those who are embarking on their Schwarzman Scholars application journey for…" at bounding box center [395, 423] width 377 height 237
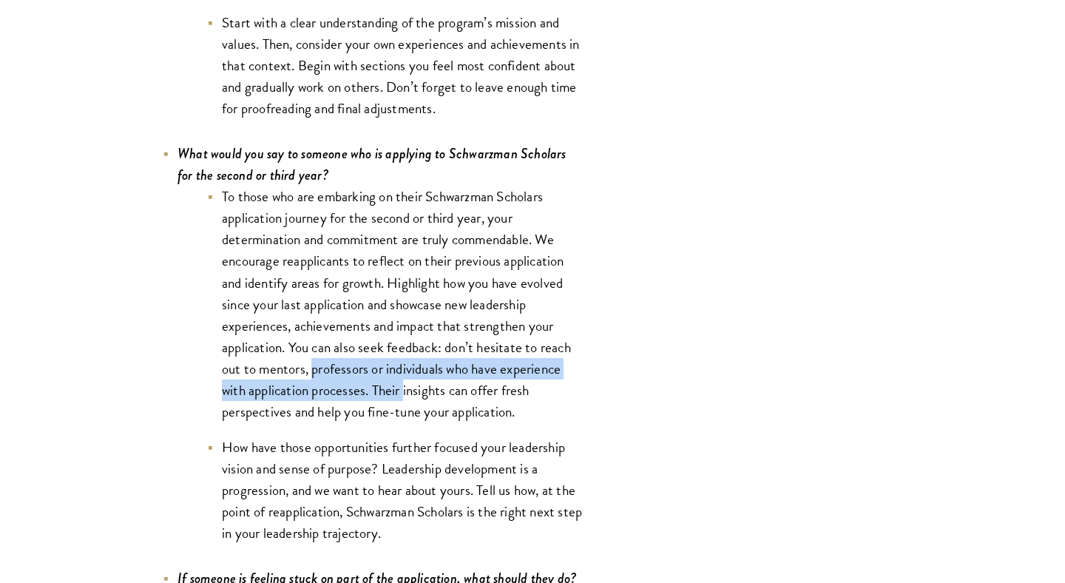
scroll to position [5398, 0]
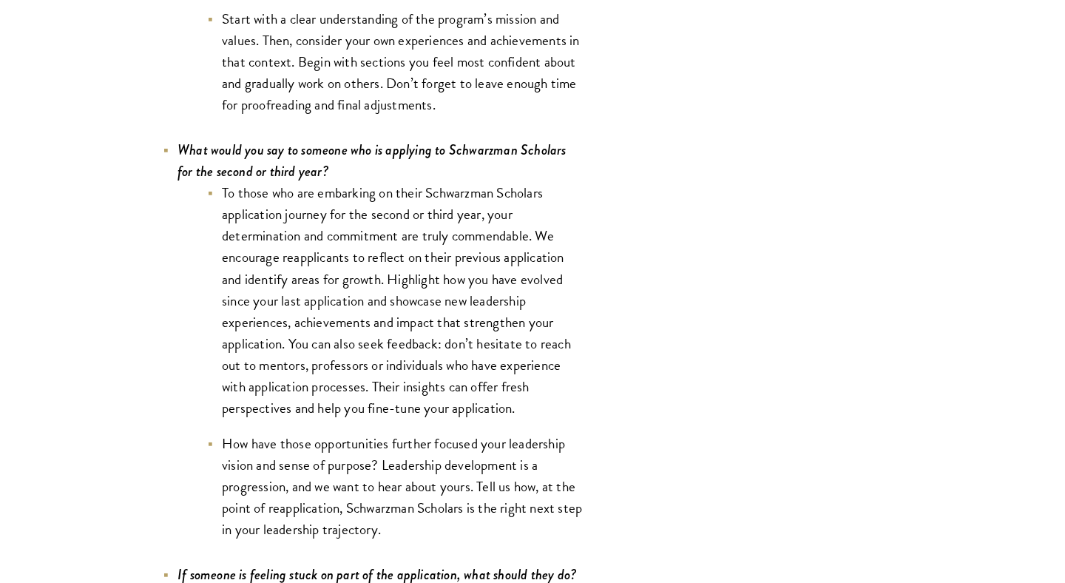
click at [319, 450] on li "How have those opportunities further focused your leadership vision and sense o…" at bounding box center [395, 486] width 377 height 107
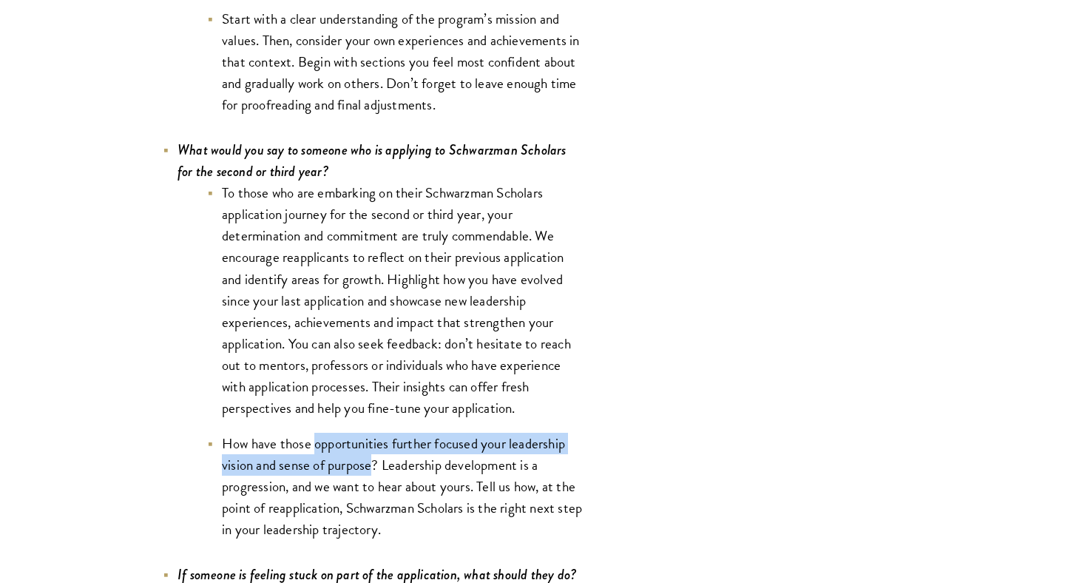
drag, startPoint x: 319, startPoint y: 450, endPoint x: 350, endPoint y: 464, distance: 34.1
click at [350, 464] on li "How have those opportunities further focused your leadership vision and sense o…" at bounding box center [395, 486] width 377 height 107
click at [375, 471] on li "How have those opportunities further focused your leadership vision and sense o…" at bounding box center [395, 486] width 377 height 107
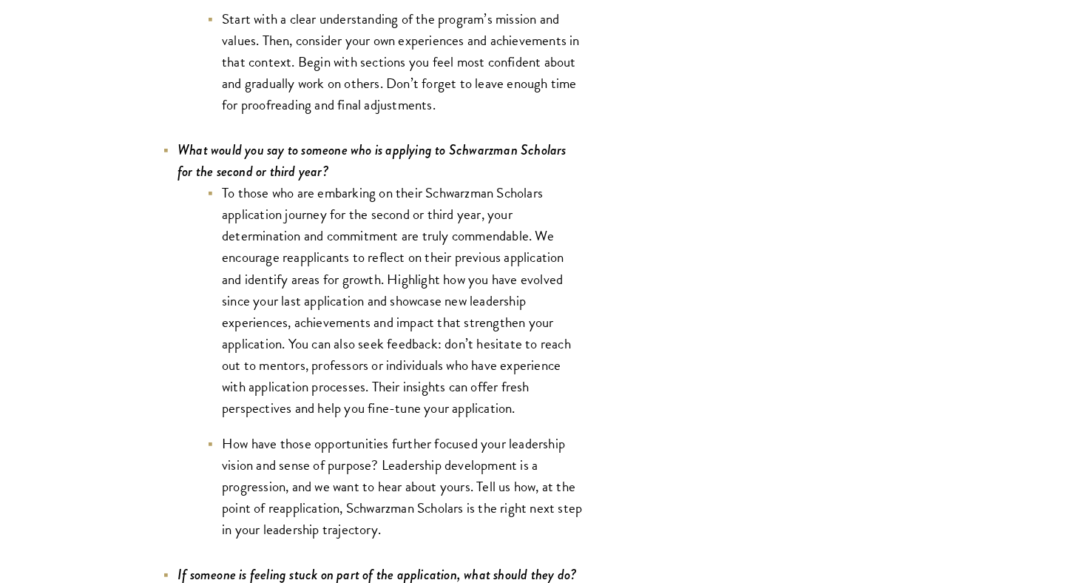
click at [385, 473] on li "How have those opportunities further focused your leadership vision and sense o…" at bounding box center [395, 486] width 377 height 107
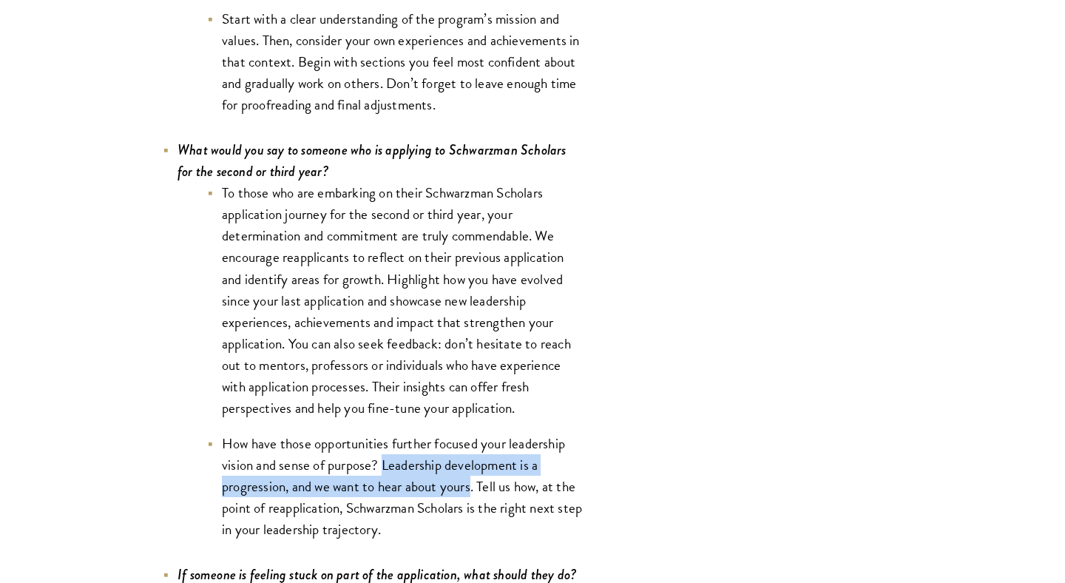
drag, startPoint x: 385, startPoint y: 473, endPoint x: 461, endPoint y: 496, distance: 78.8
click at [461, 496] on li "How have those opportunities further focused your leadership vision and sense o…" at bounding box center [395, 486] width 377 height 107
click at [484, 496] on li "How have those opportunities further focused your leadership vision and sense o…" at bounding box center [395, 486] width 377 height 107
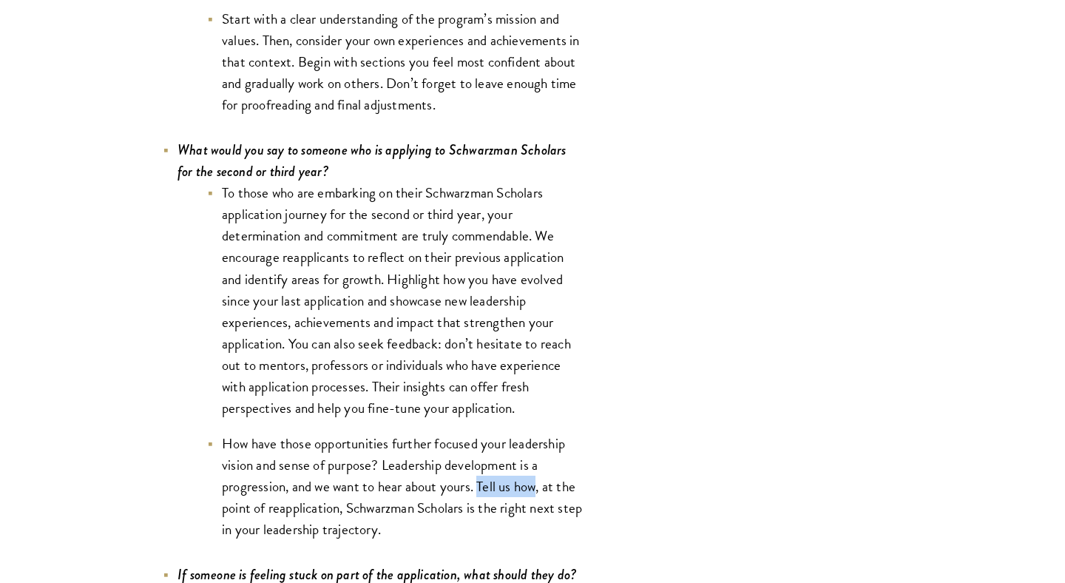
drag, startPoint x: 484, startPoint y: 496, endPoint x: 521, endPoint y: 496, distance: 37.0
click at [521, 496] on li "How have those opportunities further focused your leadership vision and sense o…" at bounding box center [395, 486] width 377 height 107
click at [553, 493] on li "How have those opportunities further focused your leadership vision and sense o…" at bounding box center [395, 486] width 377 height 107
drag, startPoint x: 553, startPoint y: 493, endPoint x: 319, endPoint y: 517, distance: 235.6
click at [319, 517] on li "How have those opportunities further focused your leadership vision and sense o…" at bounding box center [395, 486] width 377 height 107
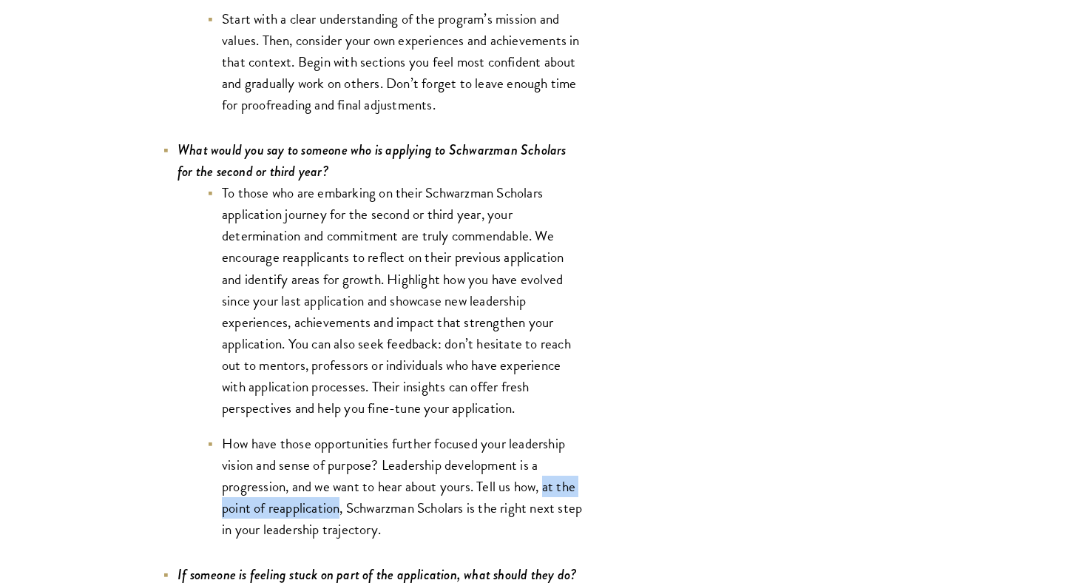
click at [358, 528] on li "How have those opportunities further focused your leadership vision and sense o…" at bounding box center [395, 486] width 377 height 107
drag, startPoint x: 358, startPoint y: 528, endPoint x: 401, endPoint y: 528, distance: 42.9
click at [401, 528] on li "How have those opportunities further focused your leadership vision and sense o…" at bounding box center [395, 486] width 377 height 107
click at [446, 520] on li "How have those opportunities further focused your leadership vision and sense o…" at bounding box center [395, 486] width 377 height 107
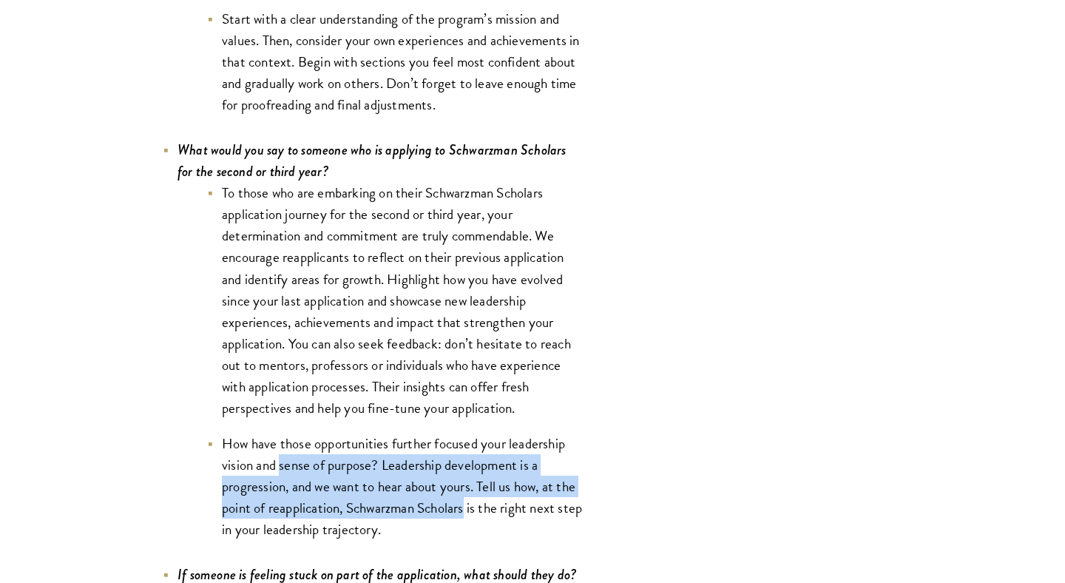
drag, startPoint x: 446, startPoint y: 520, endPoint x: 296, endPoint y: 480, distance: 154.6
click at [296, 480] on li "How have those opportunities further focused your leadership vision and sense o…" at bounding box center [395, 486] width 377 height 107
click at [418, 540] on li "How have those opportunities further focused your leadership vision and sense o…" at bounding box center [395, 486] width 377 height 107
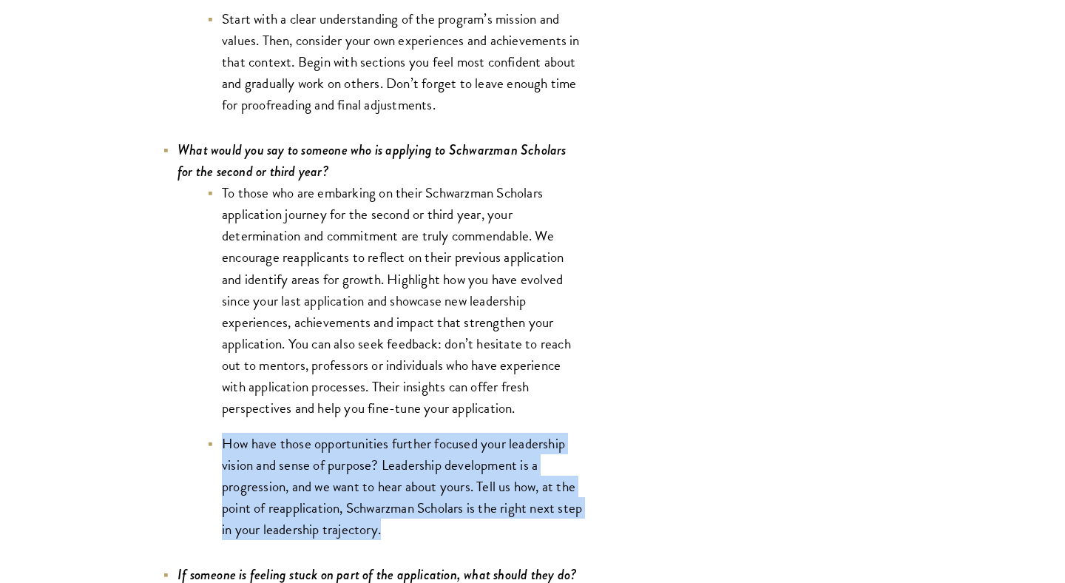
drag, startPoint x: 418, startPoint y: 540, endPoint x: 225, endPoint y: 457, distance: 210.0
click at [225, 457] on li "How have those opportunities further focused your leadership vision and sense o…" at bounding box center [395, 486] width 377 height 107
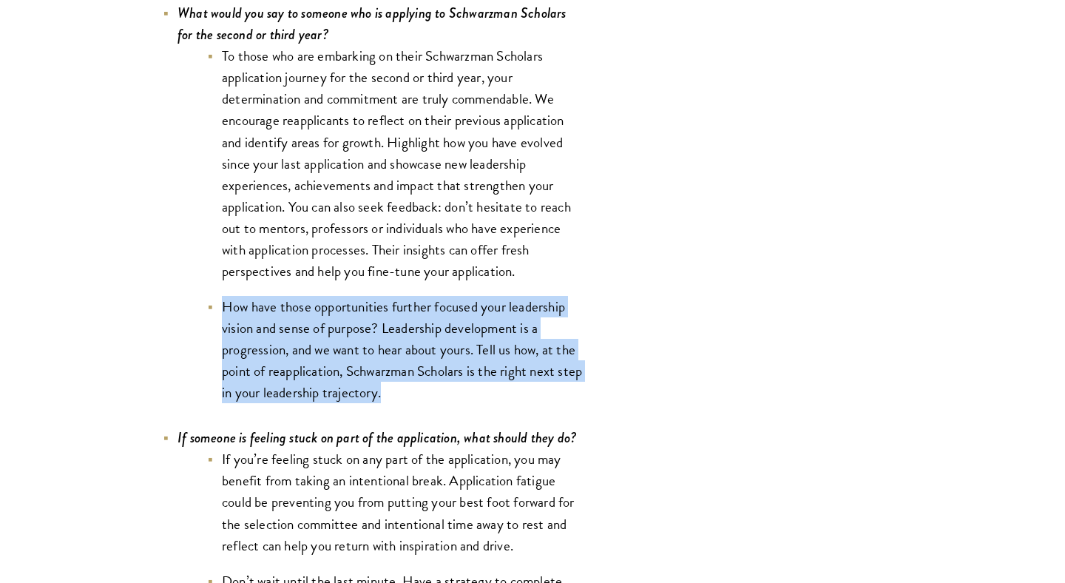
scroll to position [5554, 0]
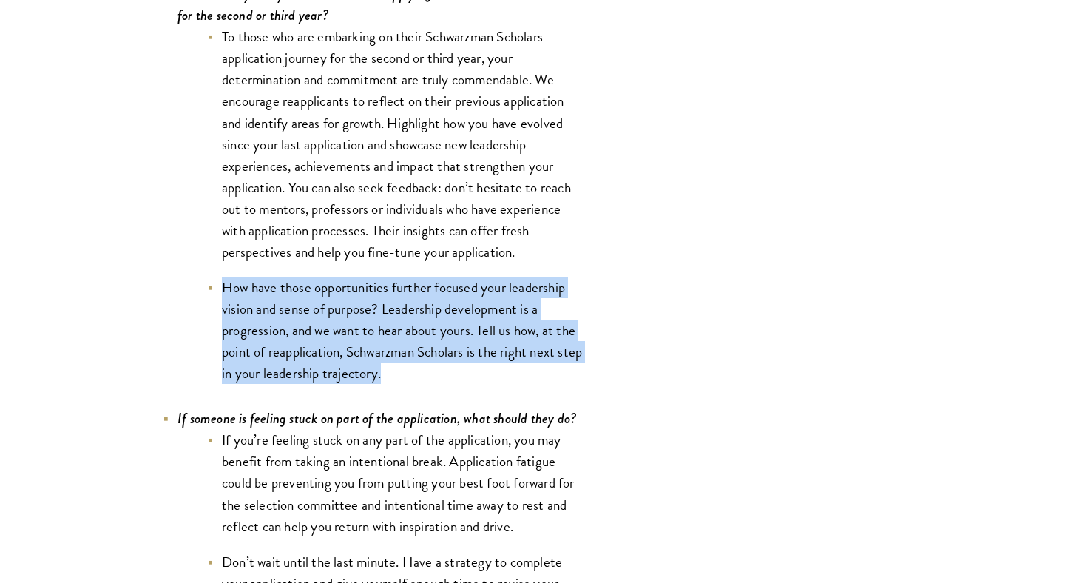
click at [305, 472] on li "If you’re feeling stuck on any part of the application, you may benefit from ta…" at bounding box center [395, 482] width 377 height 107
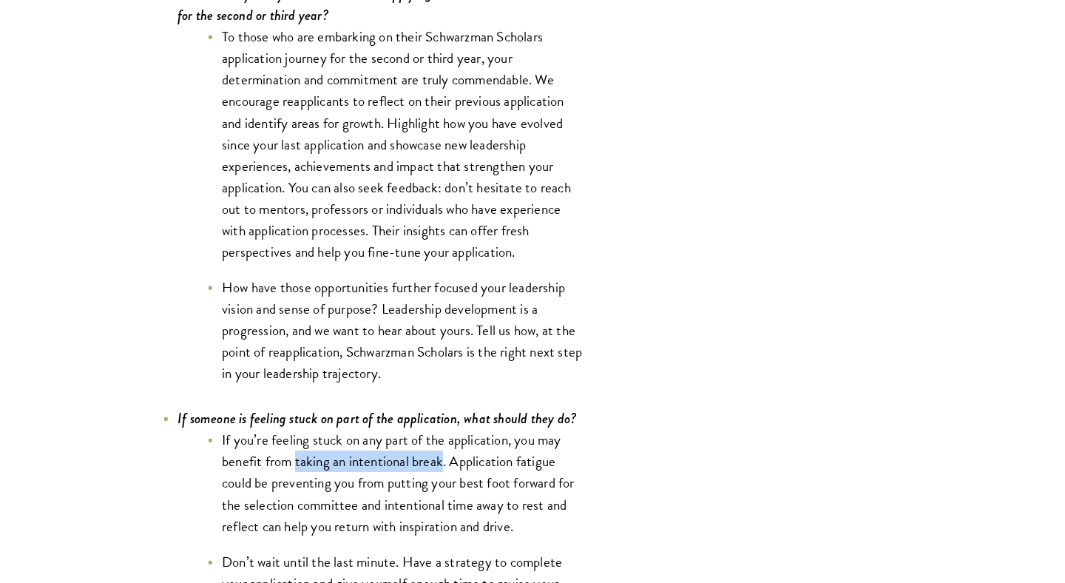
drag, startPoint x: 305, startPoint y: 472, endPoint x: 424, endPoint y: 467, distance: 119.1
click at [424, 467] on li "If you’re feeling stuck on any part of the application, you may benefit from ta…" at bounding box center [395, 482] width 377 height 107
click at [444, 469] on li "If you’re feeling stuck on any part of the application, you may benefit from ta…" at bounding box center [395, 482] width 377 height 107
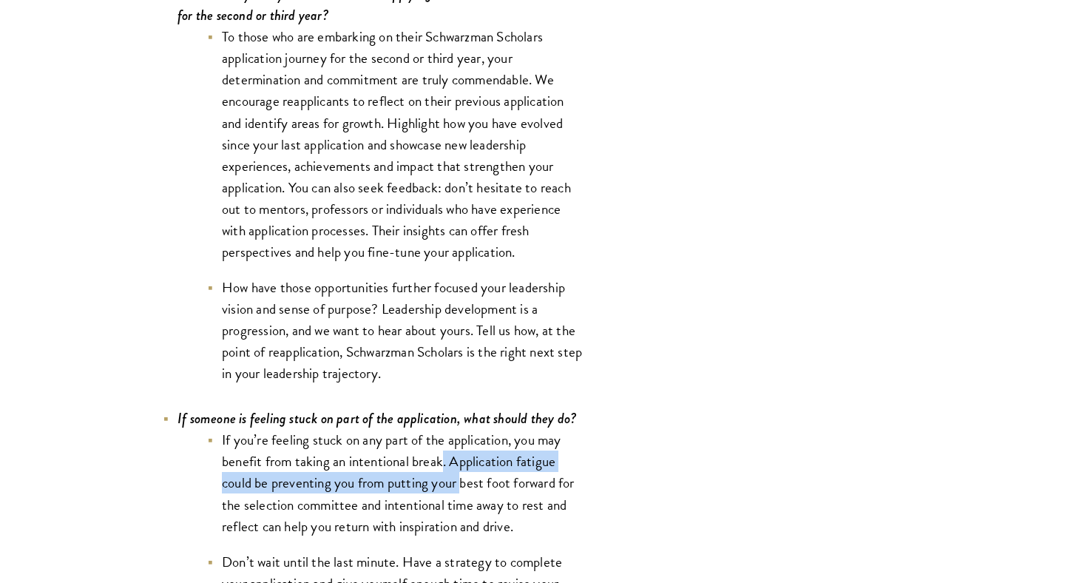
drag, startPoint x: 444, startPoint y: 469, endPoint x: 459, endPoint y: 493, distance: 27.9
click at [459, 493] on li "If you’re feeling stuck on any part of the application, you may benefit from ta…" at bounding box center [395, 482] width 377 height 107
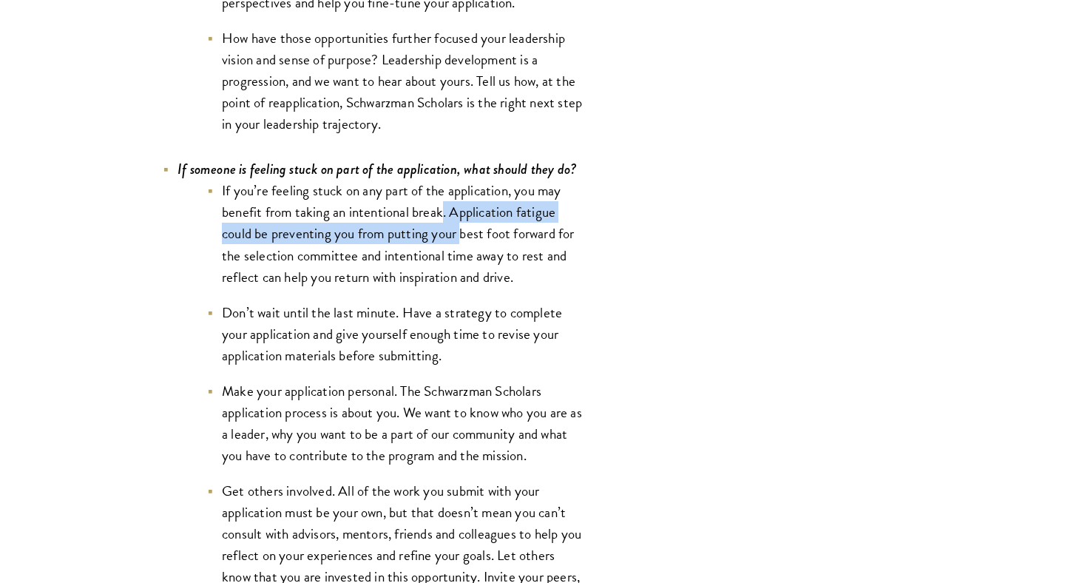
scroll to position [5808, 0]
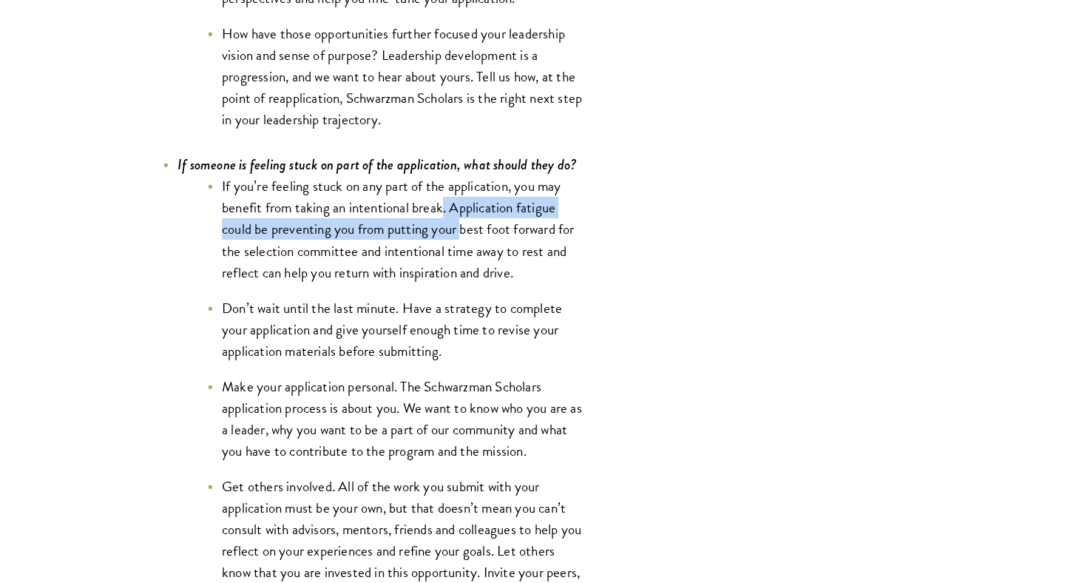
click at [407, 393] on li "Make your application personal. The Schwarzman Scholars application process is …" at bounding box center [395, 419] width 377 height 86
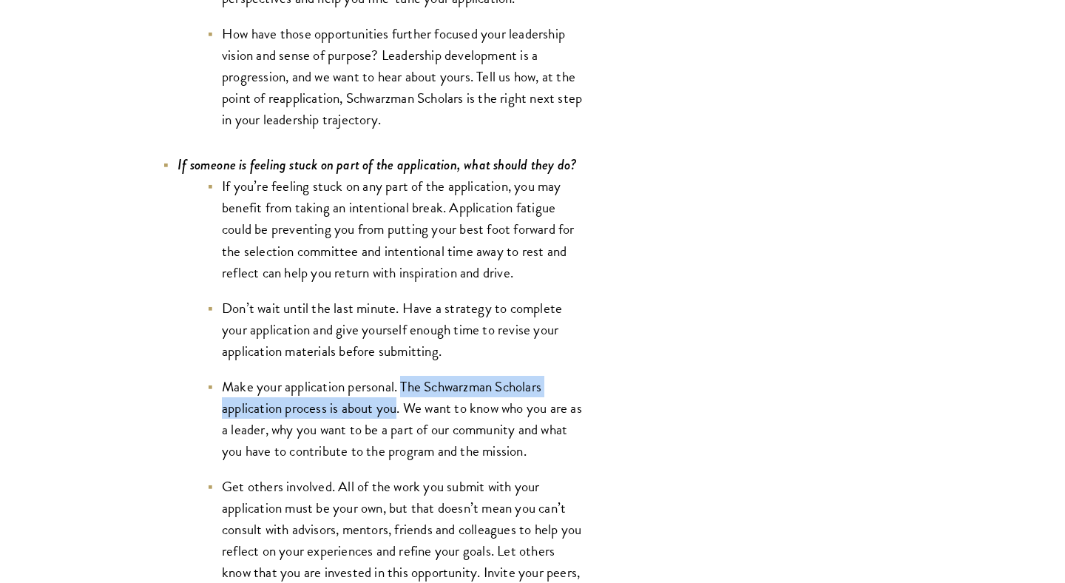
drag, startPoint x: 407, startPoint y: 393, endPoint x: 379, endPoint y: 413, distance: 34.3
click at [379, 413] on li "Make your application personal. The Schwarzman Scholars application process is …" at bounding box center [395, 419] width 377 height 86
click at [384, 416] on li "Make your application personal. The Schwarzman Scholars application process is …" at bounding box center [395, 419] width 377 height 86
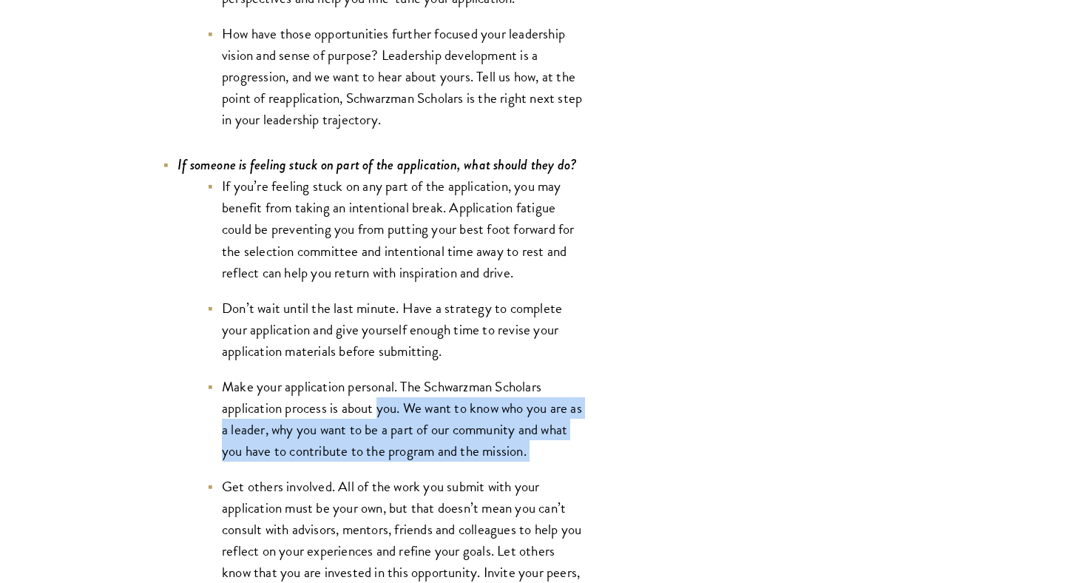
drag, startPoint x: 384, startPoint y: 416, endPoint x: 591, endPoint y: 452, distance: 210.2
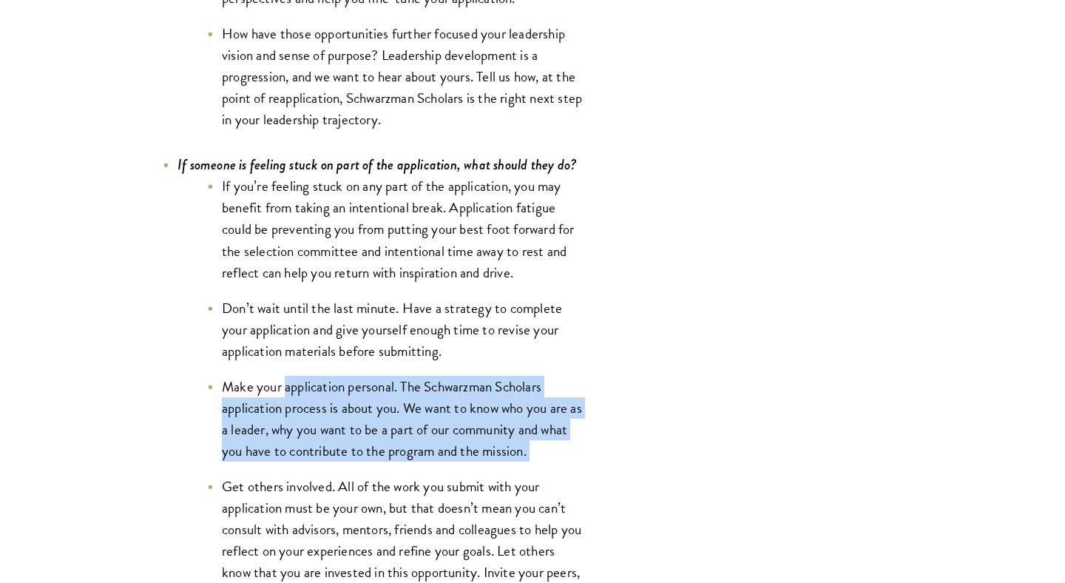
drag, startPoint x: 591, startPoint y: 452, endPoint x: 326, endPoint y: 402, distance: 269.3
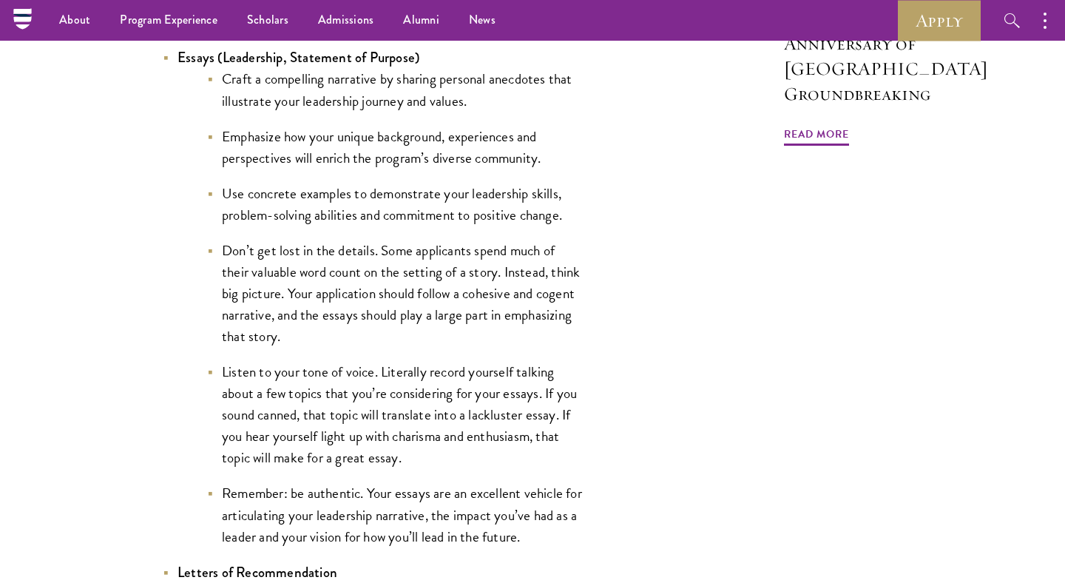
scroll to position [1605, 0]
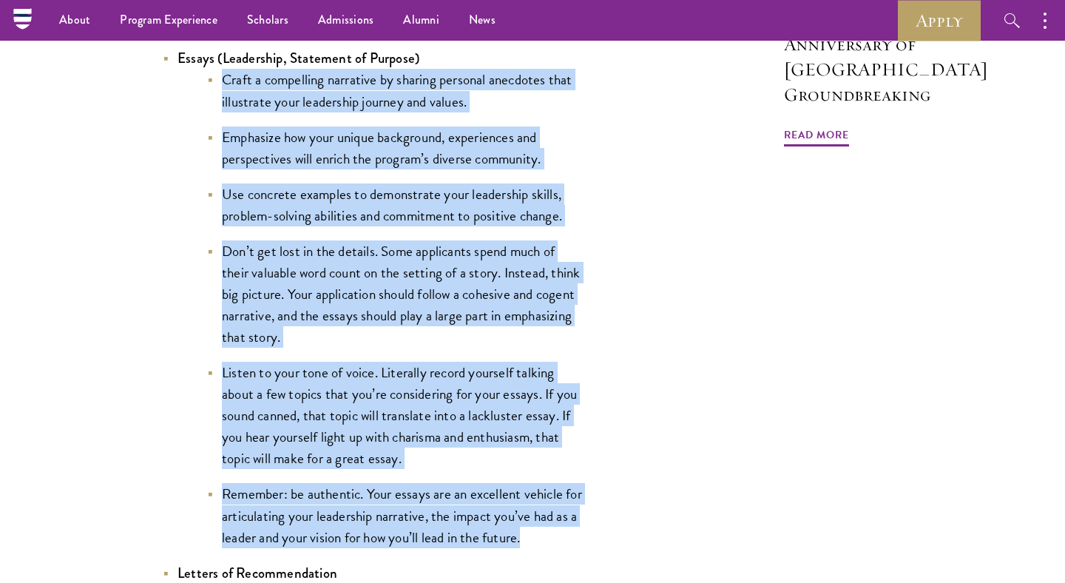
drag, startPoint x: 528, startPoint y: 544, endPoint x: 208, endPoint y: 88, distance: 556.9
click at [208, 88] on ul "Craft a compelling narrative by sharing personal anecdotes that illustrate your…" at bounding box center [380, 308] width 407 height 478
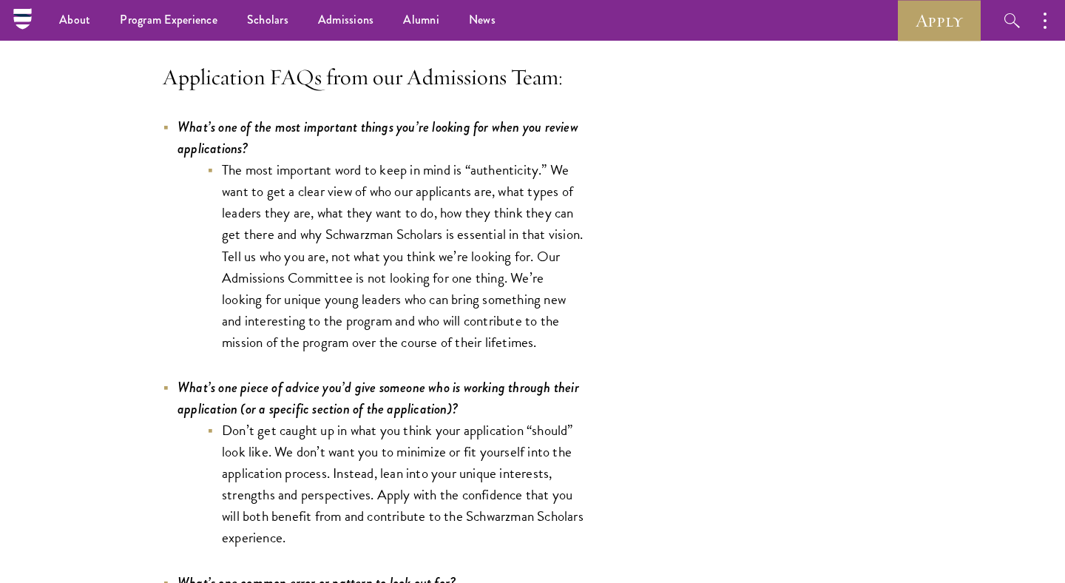
scroll to position [4252, 0]
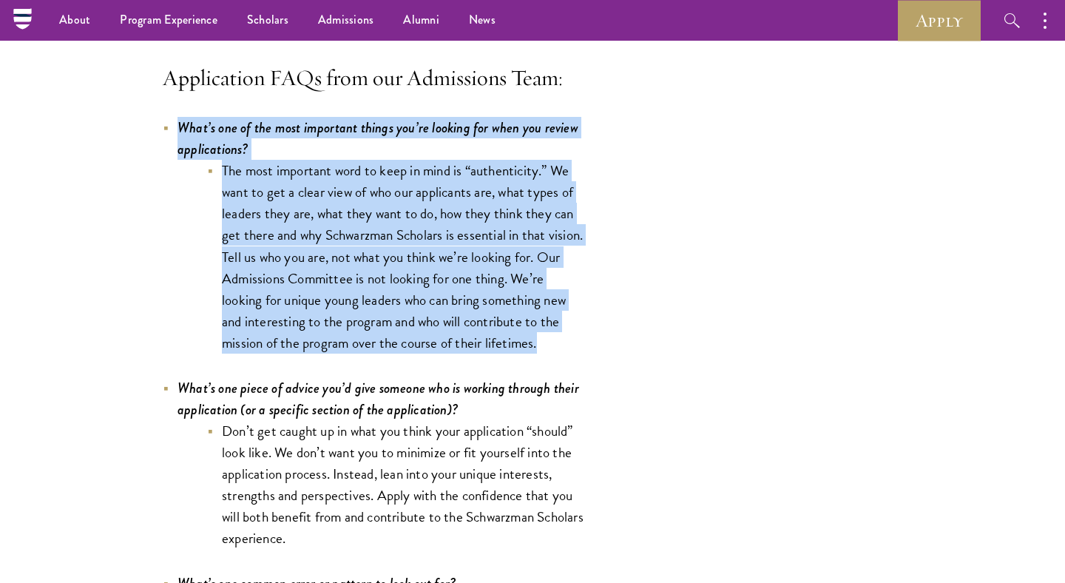
drag, startPoint x: 181, startPoint y: 133, endPoint x: 582, endPoint y: 362, distance: 461.3
click at [582, 362] on div "Completing your application requires time, energy, and dedication. Our Admissio…" at bounding box center [373, 357] width 421 height 8086
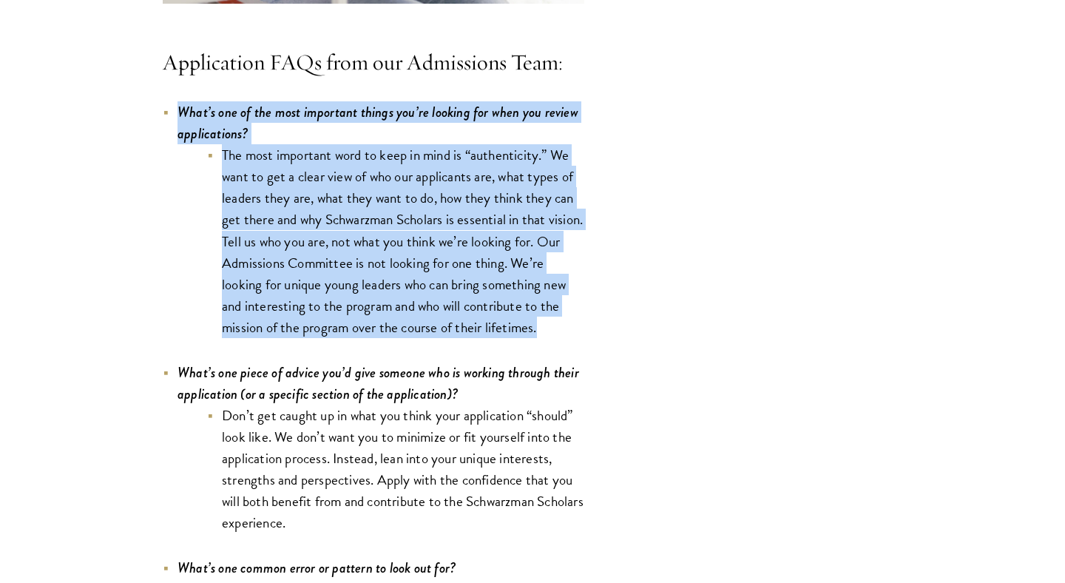
scroll to position [4271, 0]
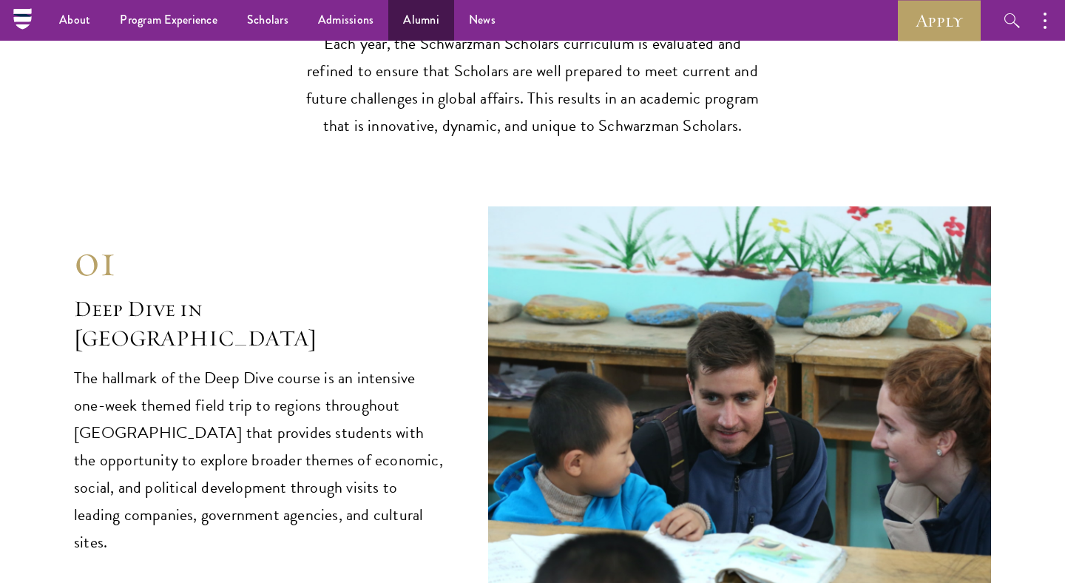
scroll to position [5736, 0]
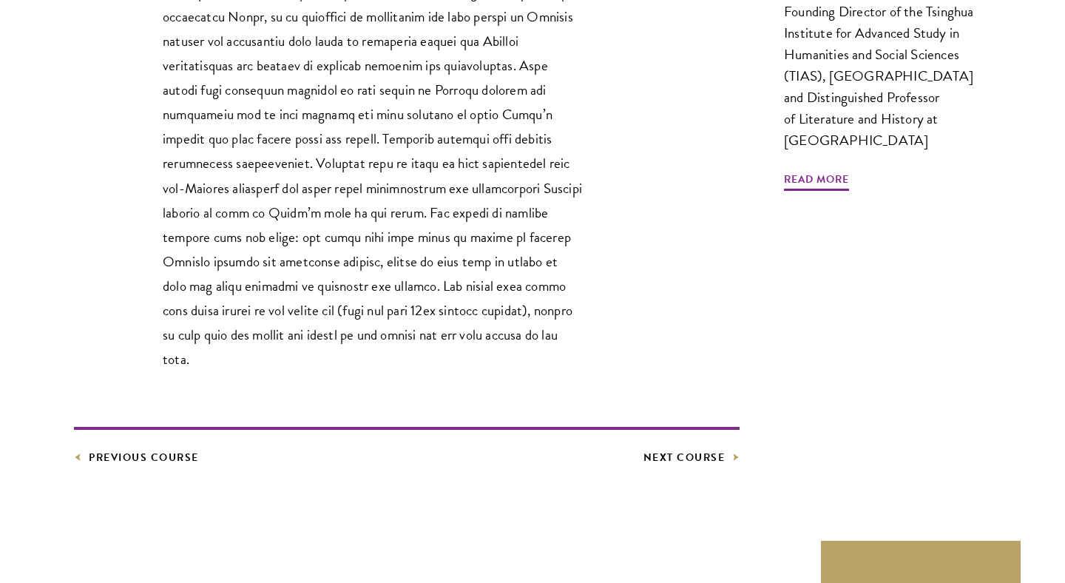
scroll to position [1029, 0]
